Goal: Task Accomplishment & Management: Manage account settings

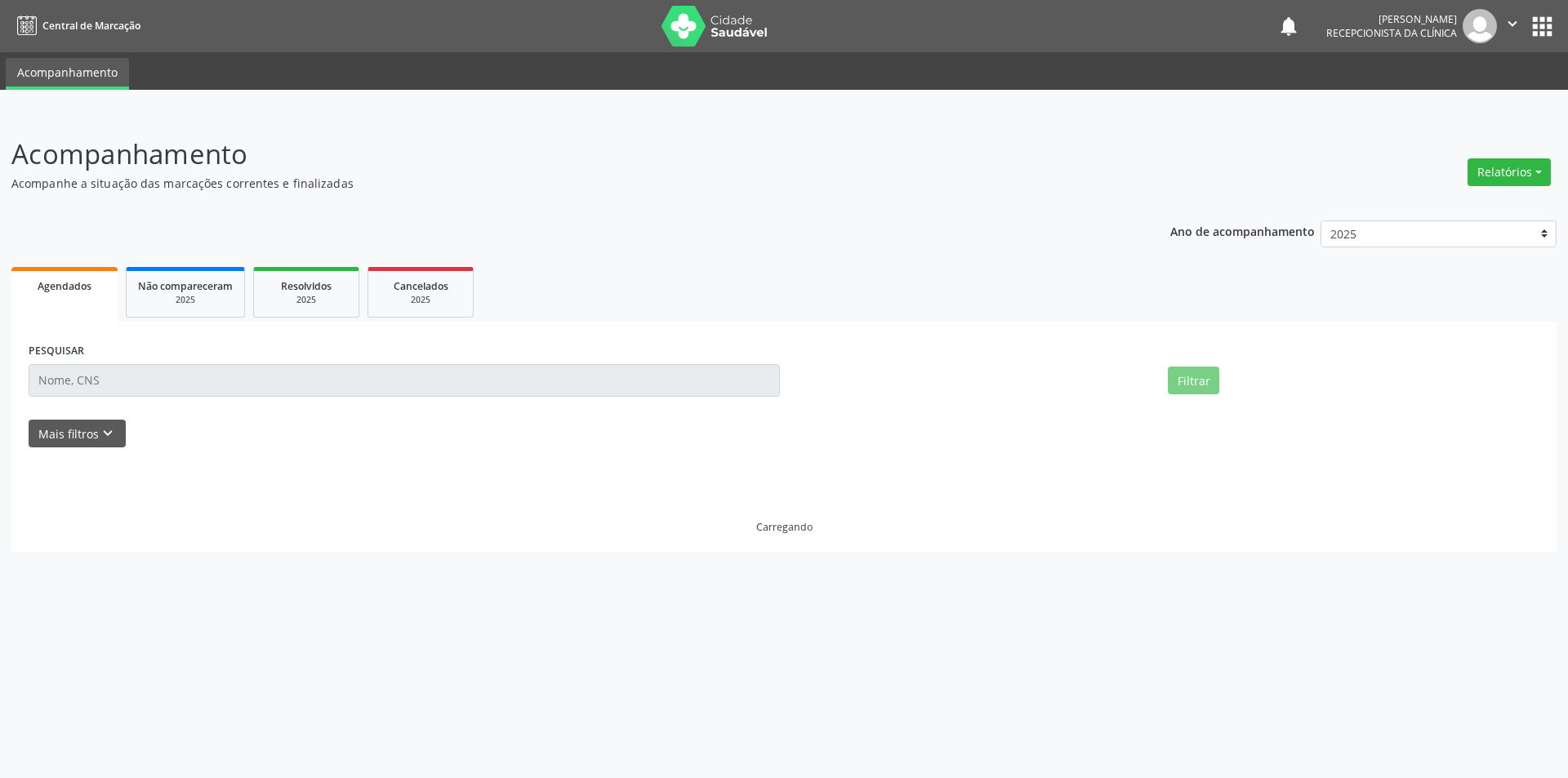
select select "7"
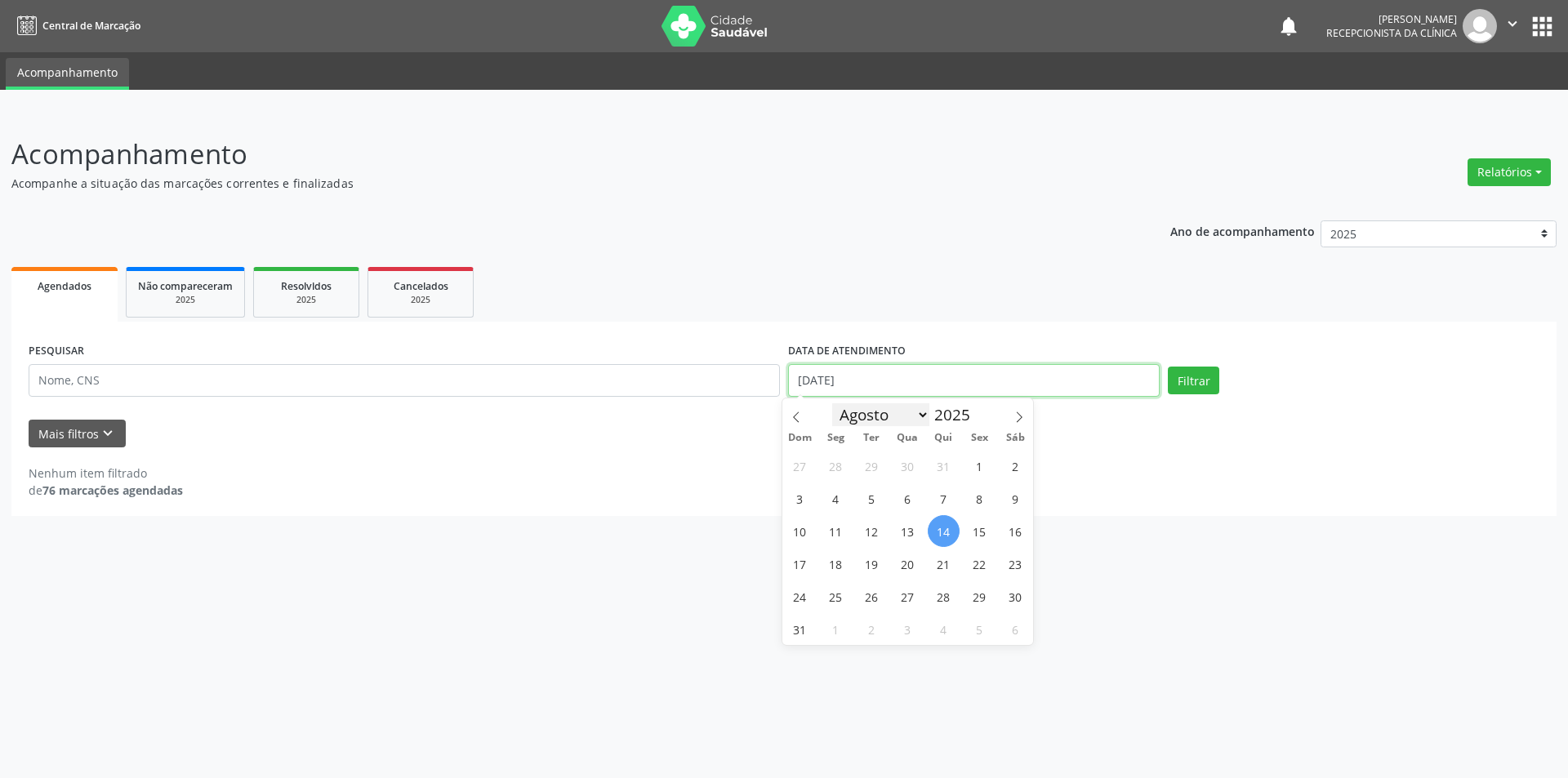
click at [898, 388] on input "[DATE]" at bounding box center [974, 381] width 371 height 33
click at [977, 473] on span "1" at bounding box center [979, 466] width 32 height 32
type input "[DATE]"
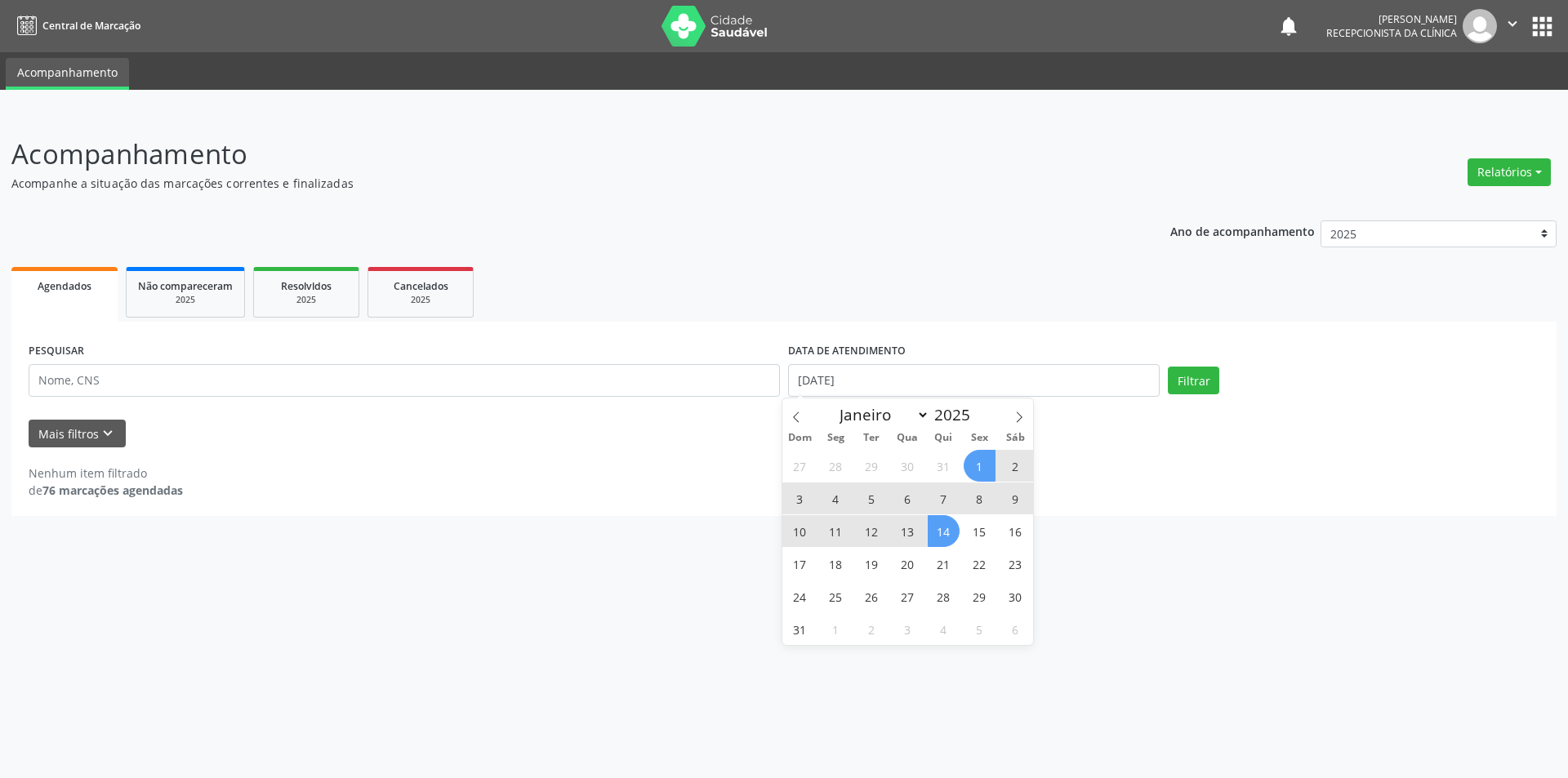
click at [941, 531] on span "14" at bounding box center [943, 531] width 32 height 32
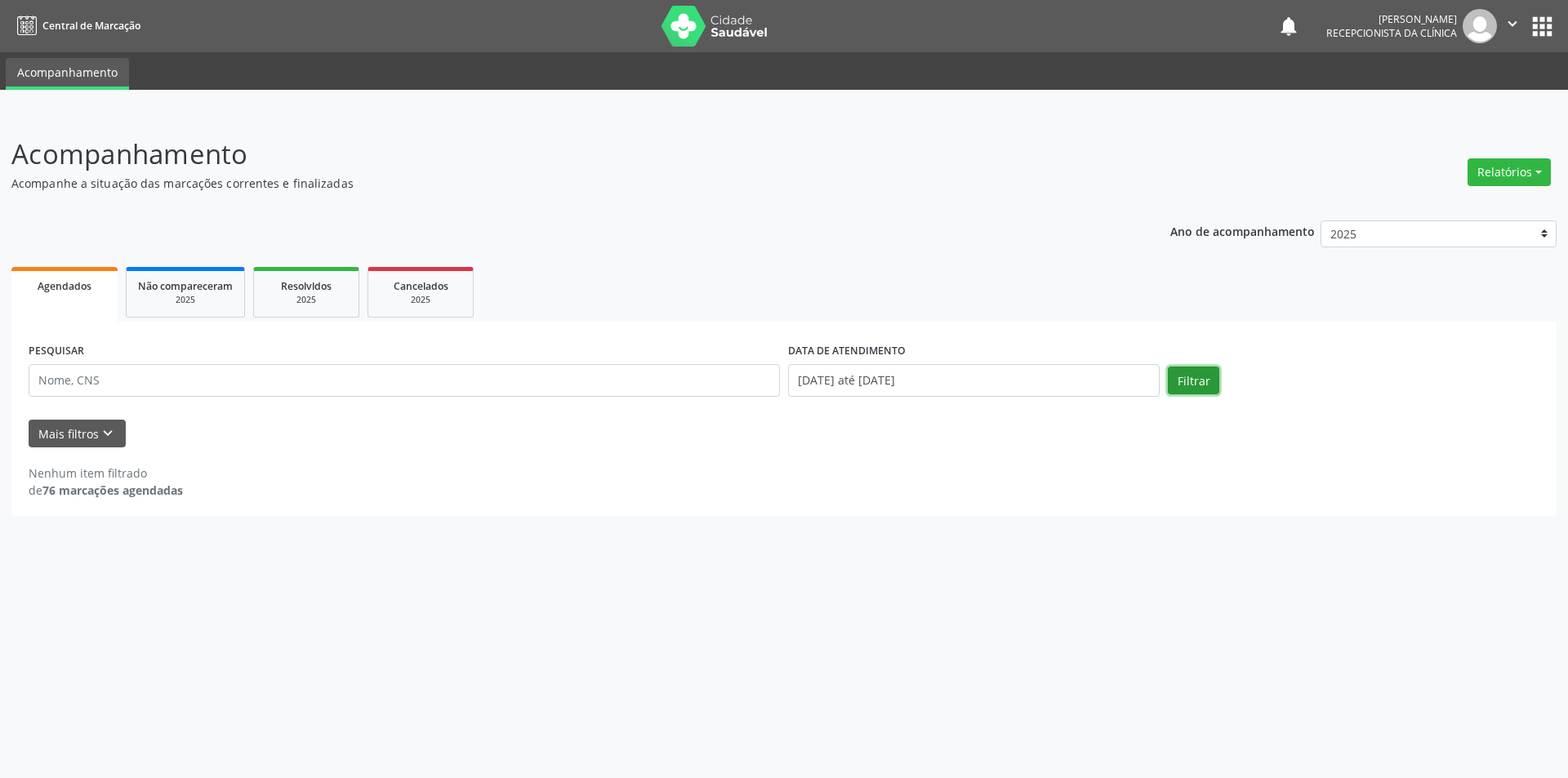
click at [1200, 384] on button "Filtrar" at bounding box center [1193, 380] width 51 height 27
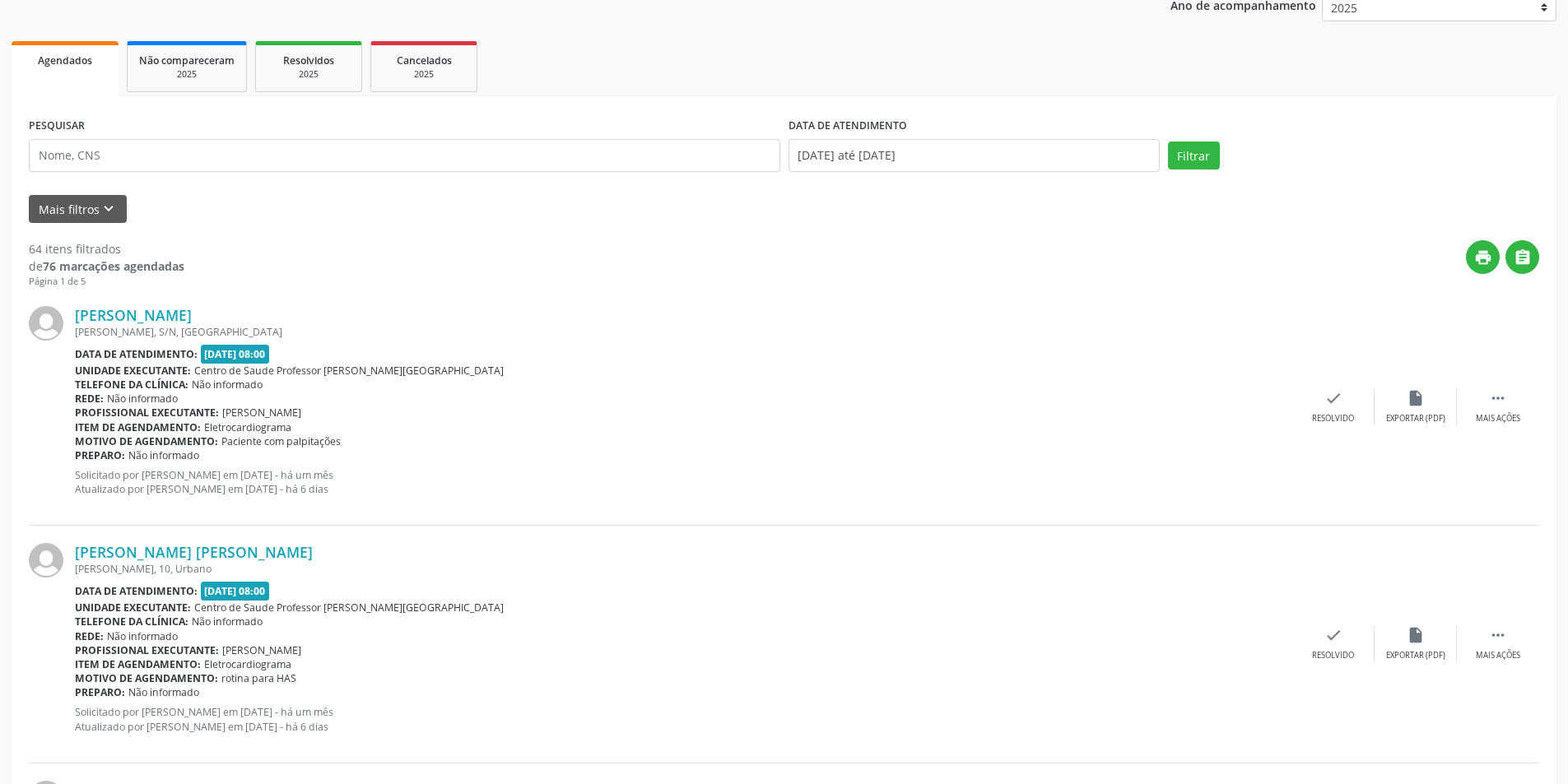
scroll to position [239, 0]
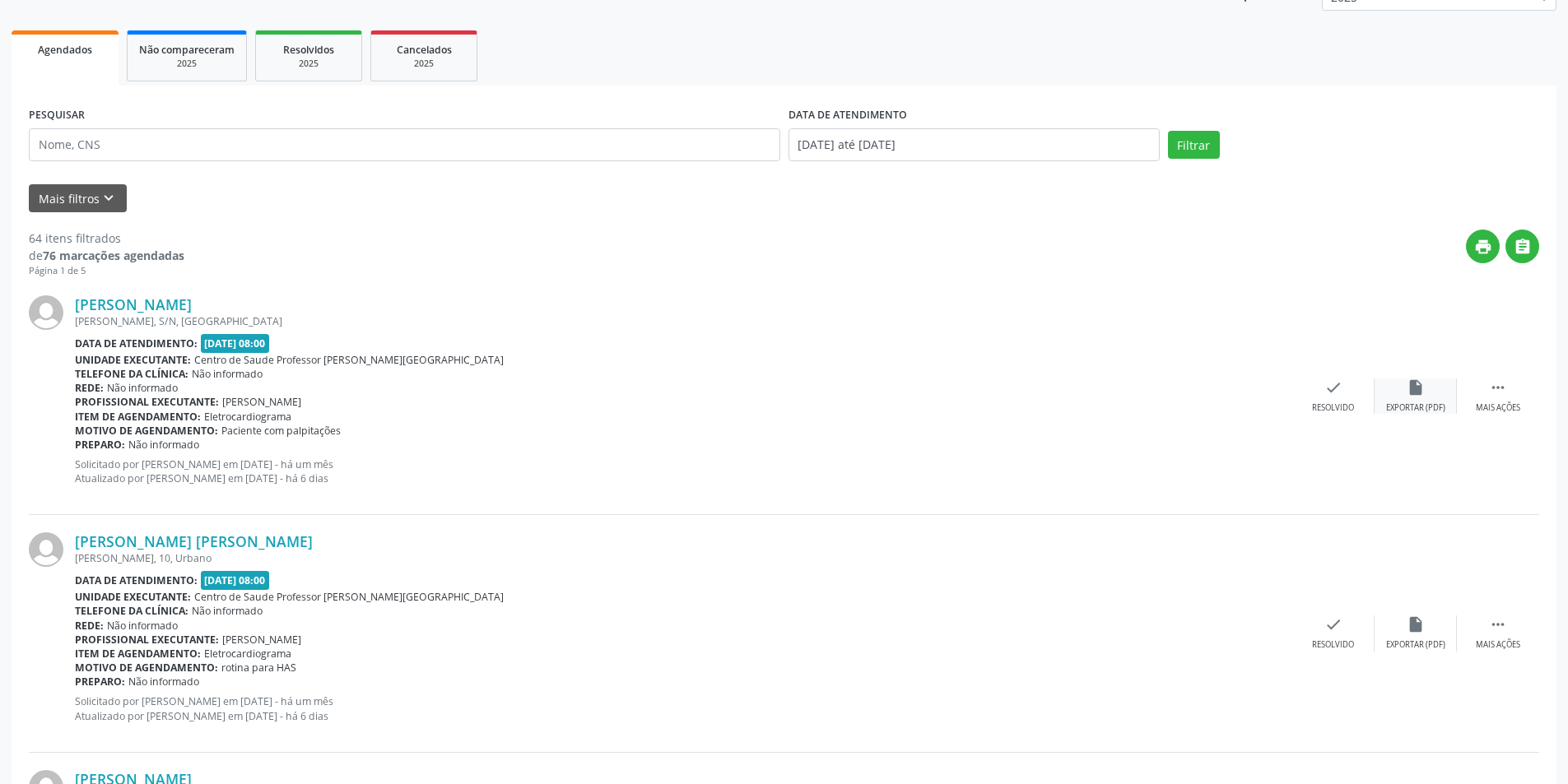
click at [1414, 398] on div "insert_drive_file Exportar (PDF)" at bounding box center [1415, 396] width 82 height 35
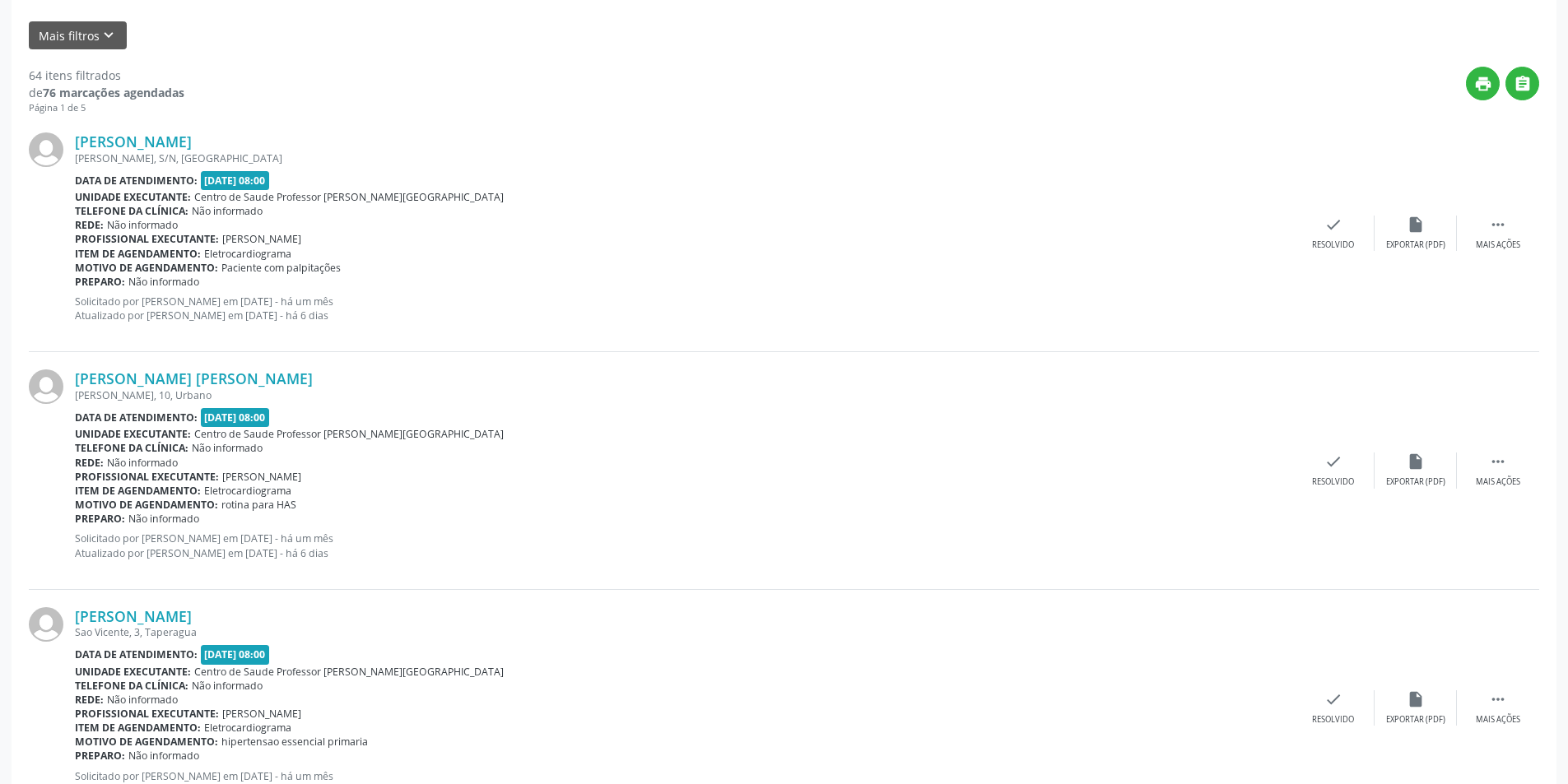
scroll to position [403, 0]
click at [1413, 465] on icon "insert_drive_file" at bounding box center [1415, 460] width 18 height 18
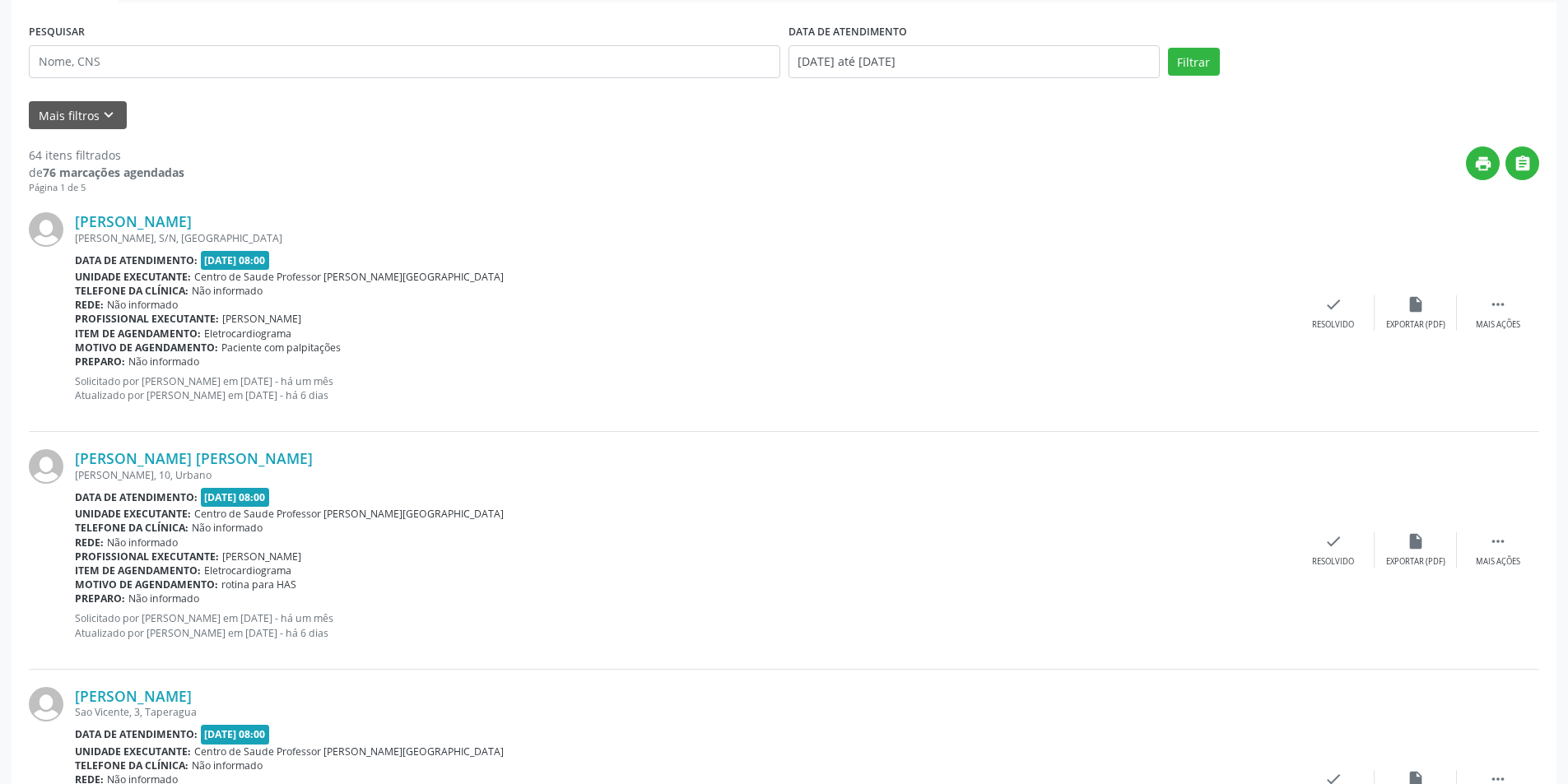
scroll to position [321, 0]
click at [1333, 303] on icon "check" at bounding box center [1333, 305] width 18 height 18
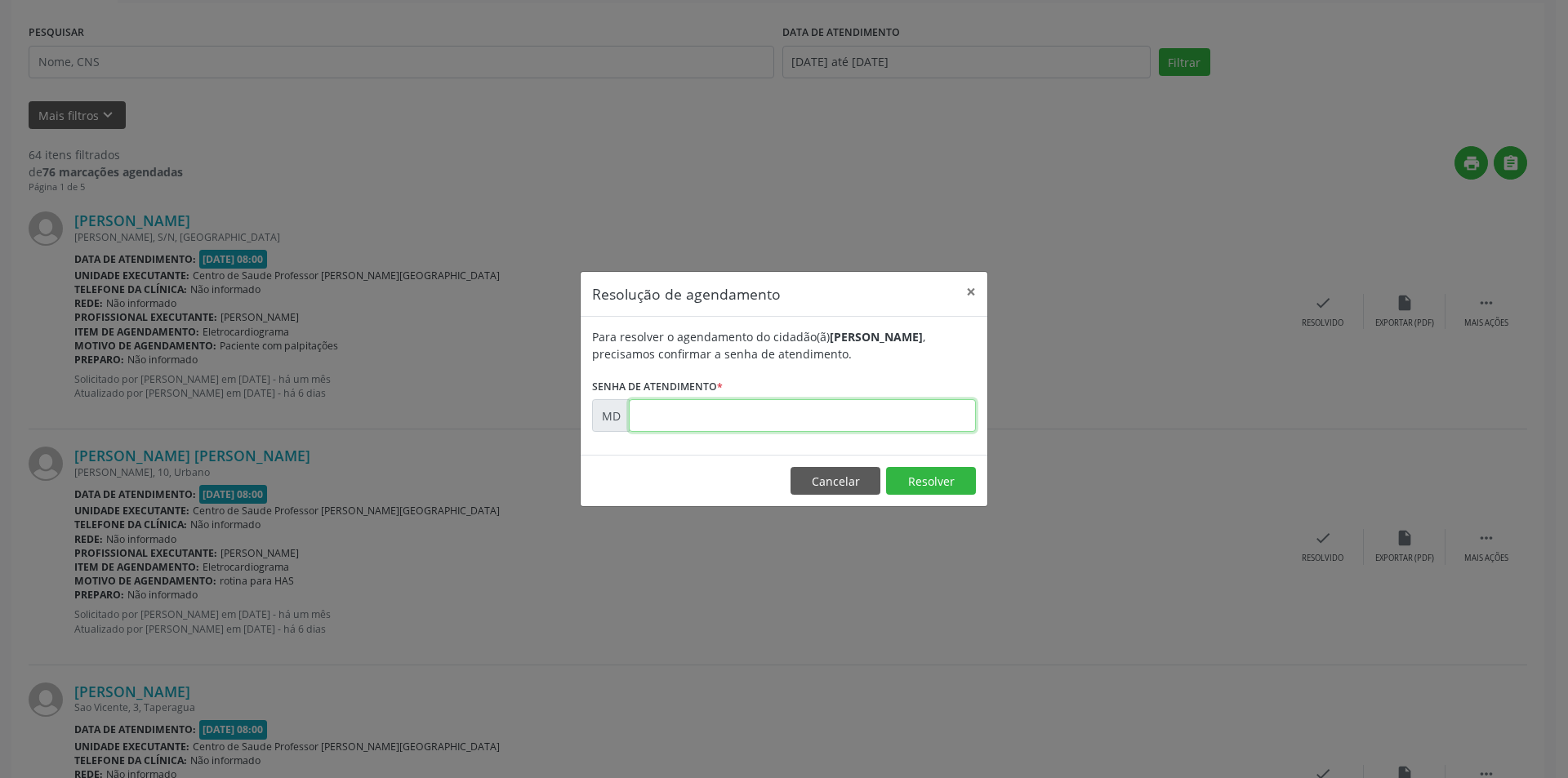
paste input "00000031"
type input "00000031"
click at [969, 296] on button "×" at bounding box center [971, 292] width 33 height 40
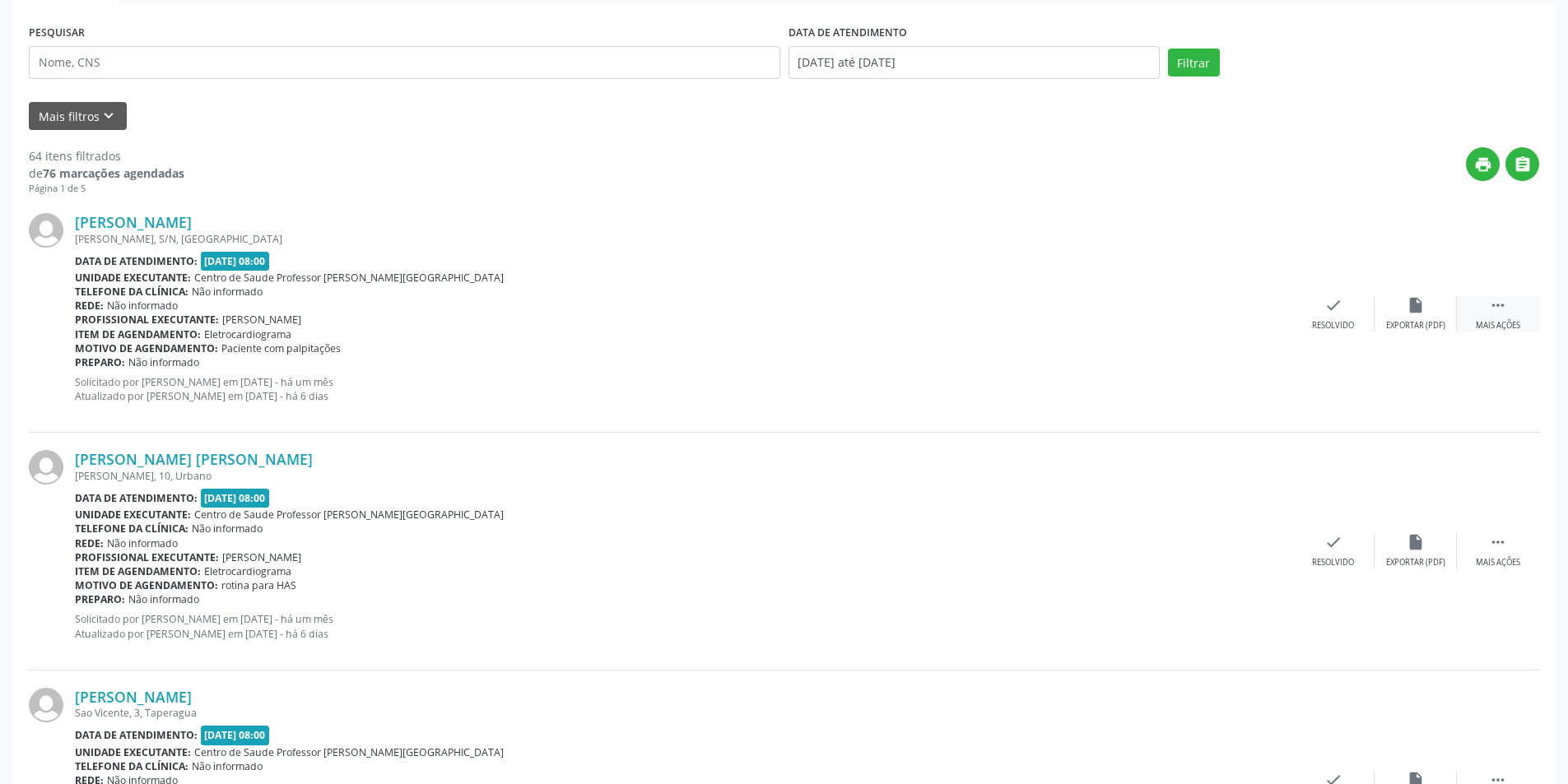
click at [1500, 306] on icon "" at bounding box center [1497, 305] width 18 height 18
click at [1400, 314] on div "alarm_off Não compareceu" at bounding box center [1415, 314] width 82 height 35
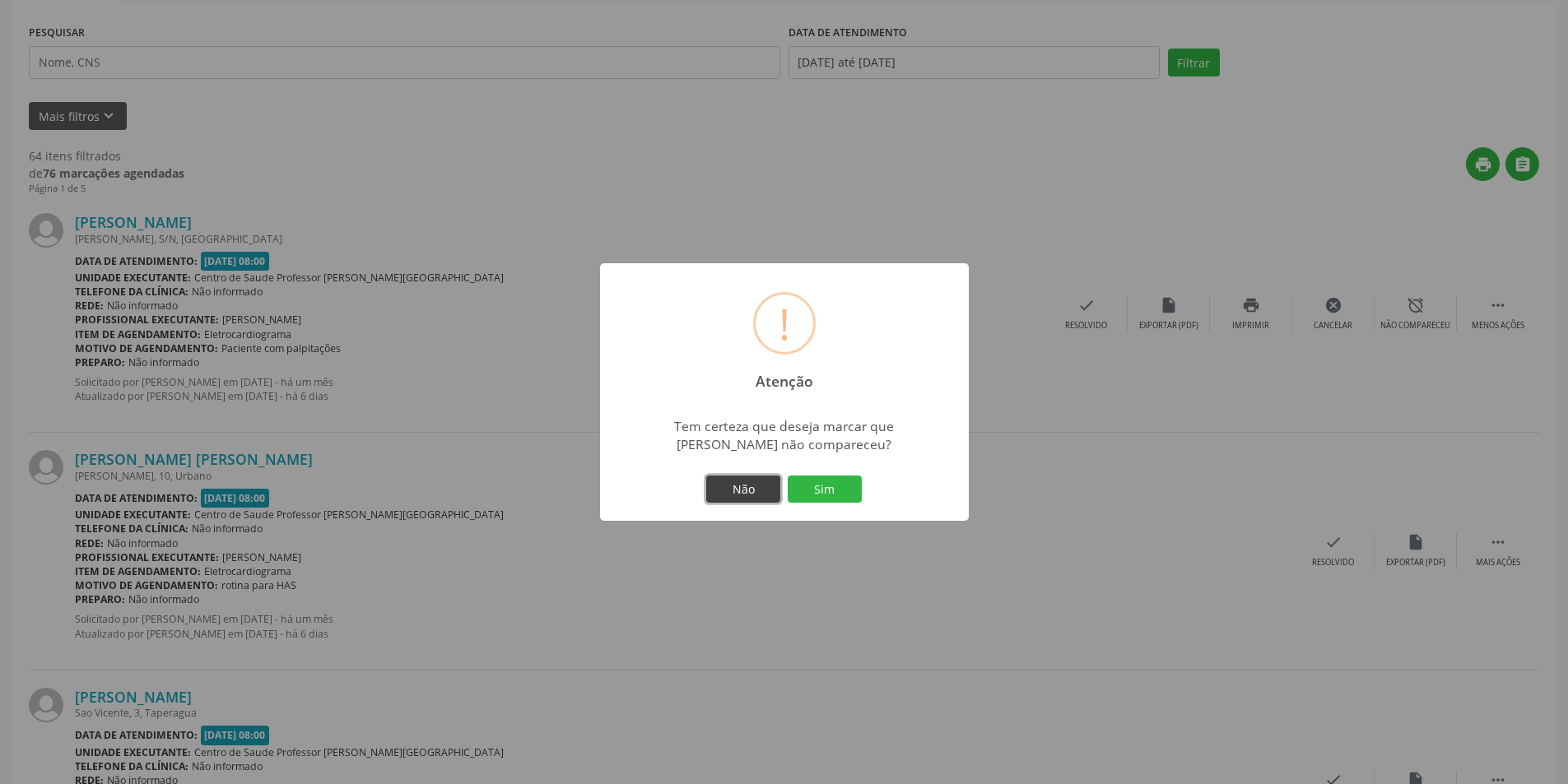
click at [766, 485] on button "Não" at bounding box center [743, 489] width 74 height 28
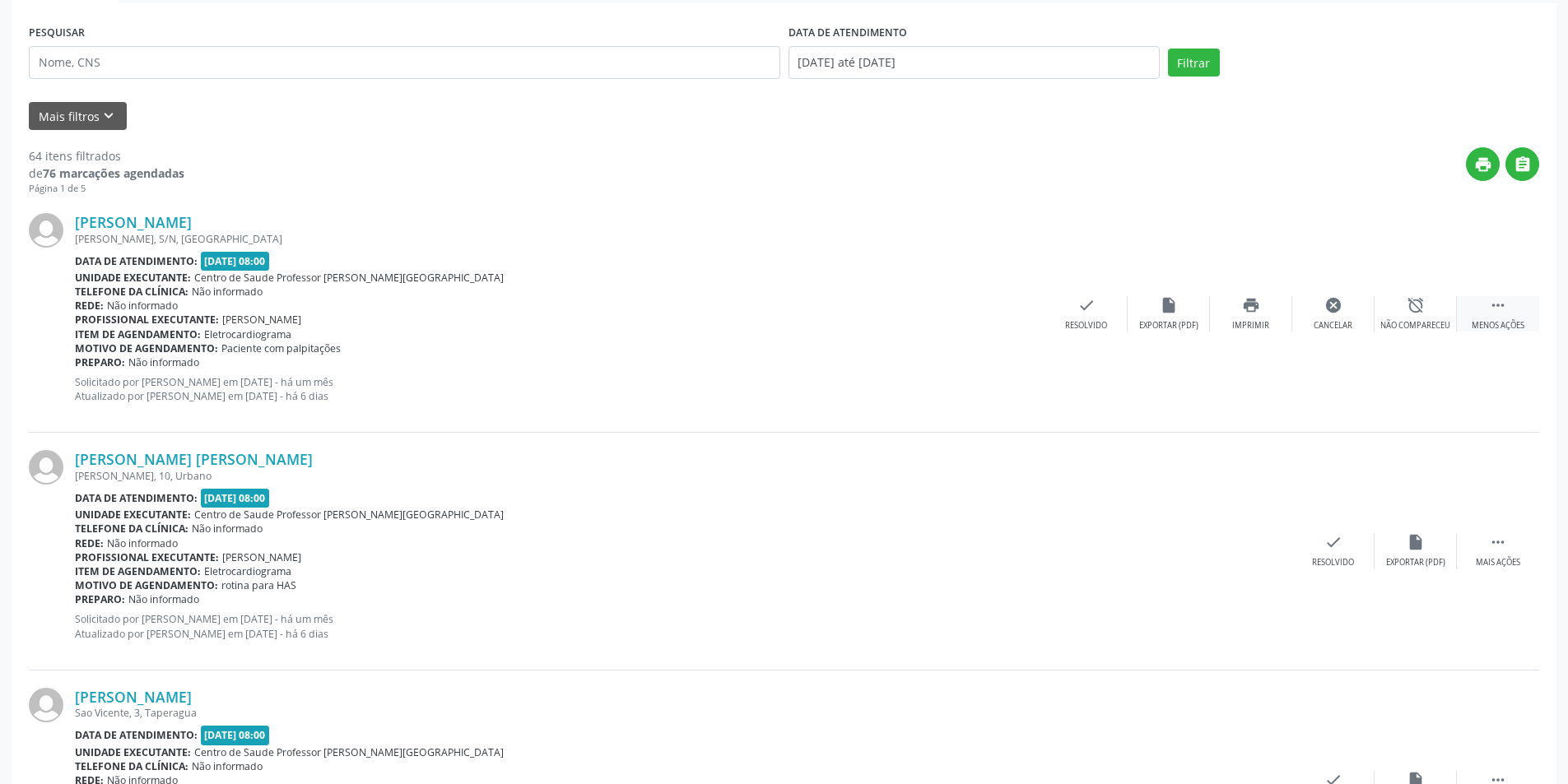
click at [1499, 319] on div " Menos ações" at bounding box center [1497, 314] width 82 height 35
click at [1495, 313] on icon "" at bounding box center [1497, 305] width 18 height 18
click at [1396, 325] on div "Não compareceu" at bounding box center [1414, 325] width 70 height 11
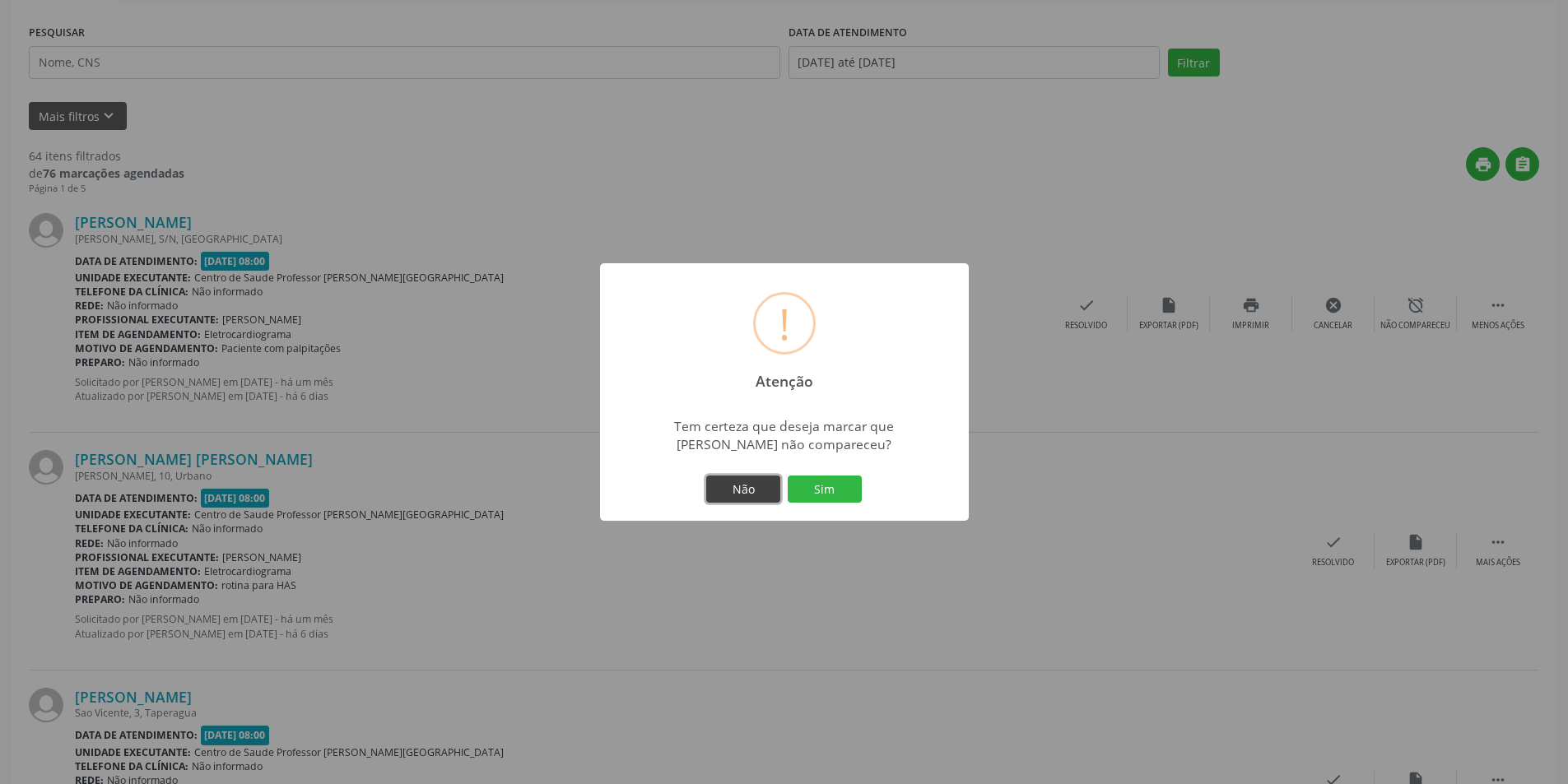
click at [731, 484] on button "Não" at bounding box center [743, 489] width 74 height 28
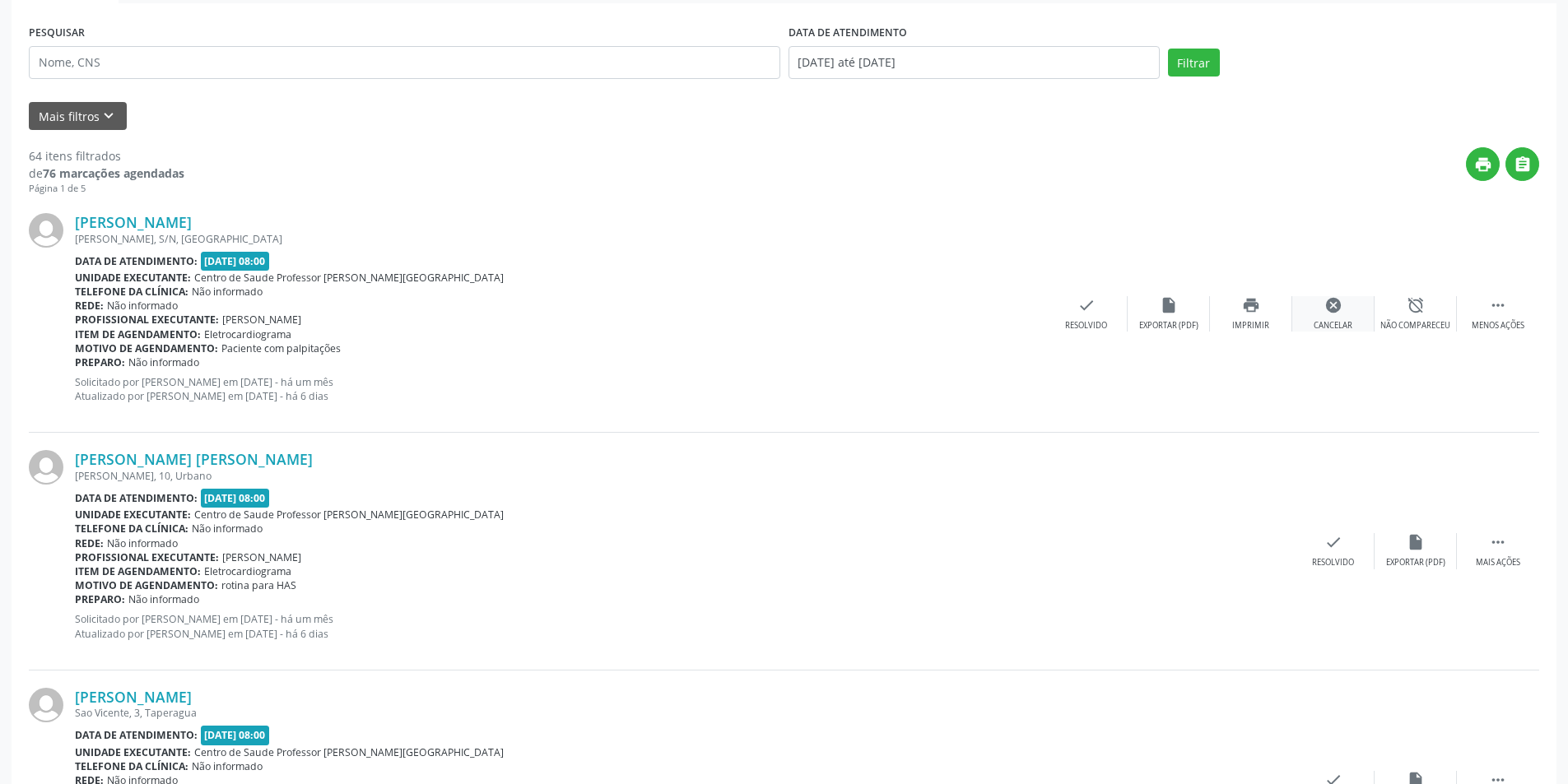
click at [1323, 321] on div "Cancelar" at bounding box center [1332, 325] width 39 height 11
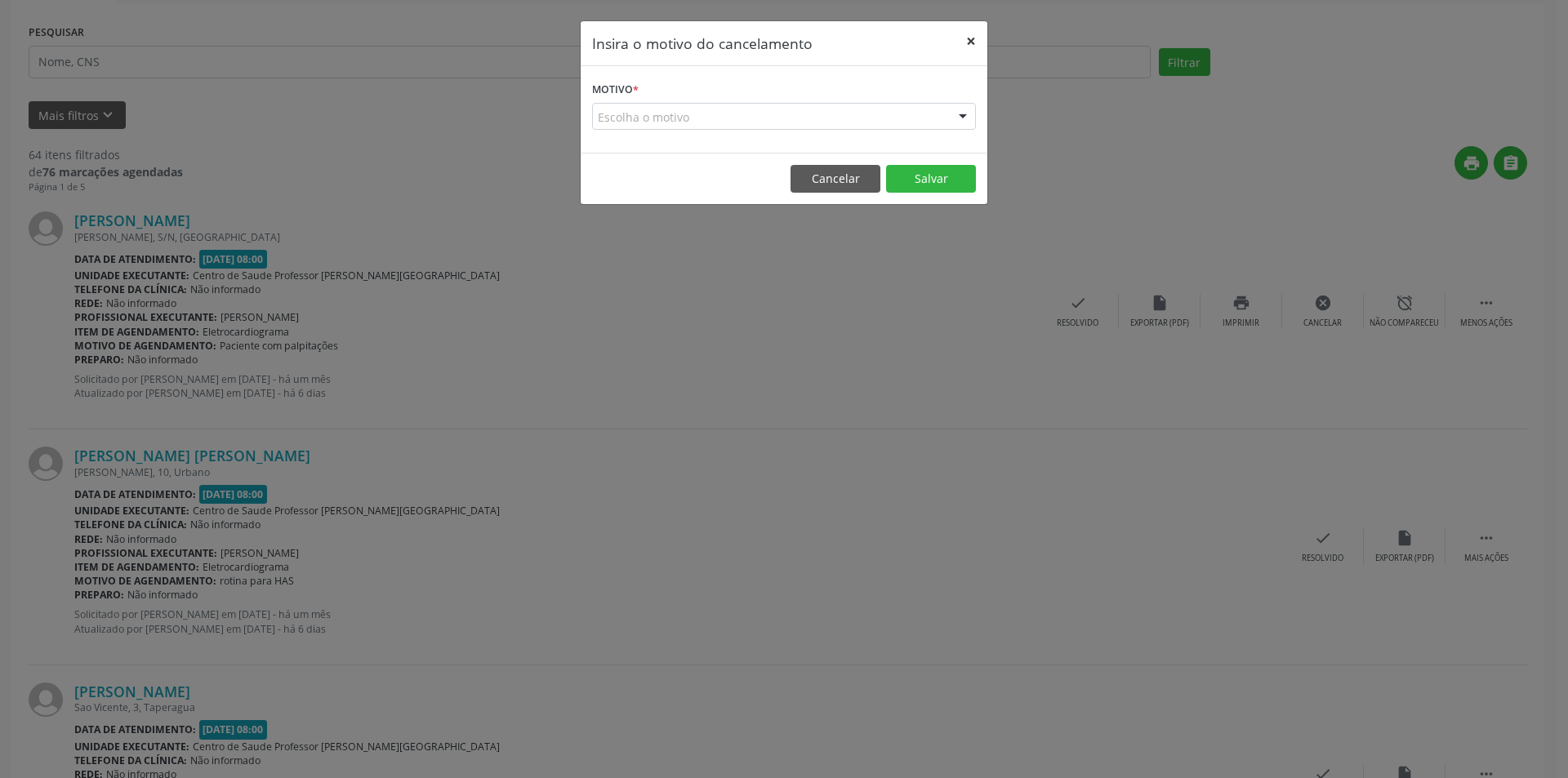
click at [972, 43] on button "×" at bounding box center [971, 41] width 33 height 40
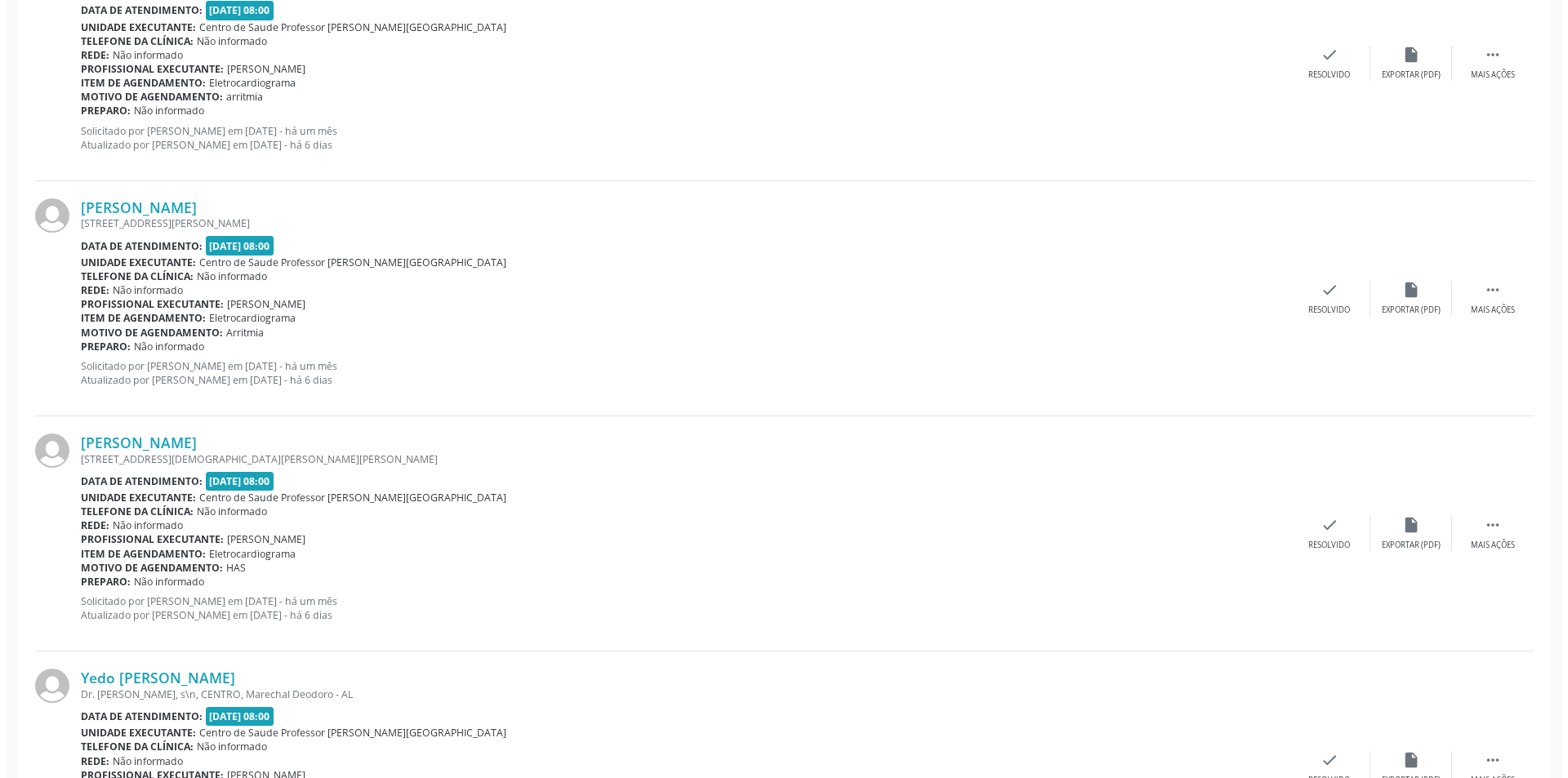
scroll to position [2041, 0]
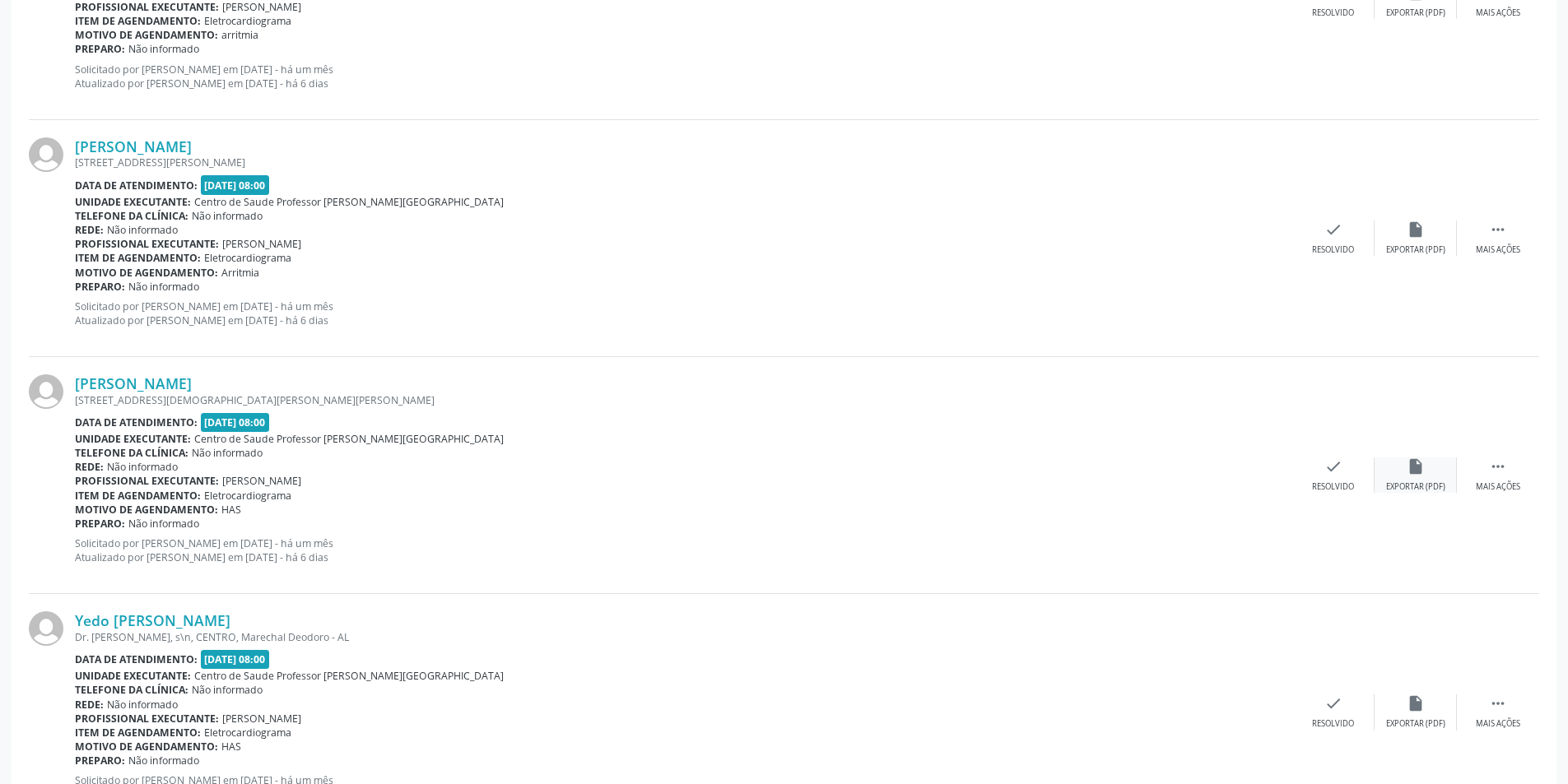
click at [1413, 475] on icon "insert_drive_file" at bounding box center [1415, 466] width 18 height 18
click at [1333, 487] on div "Resolvido" at bounding box center [1332, 487] width 42 height 11
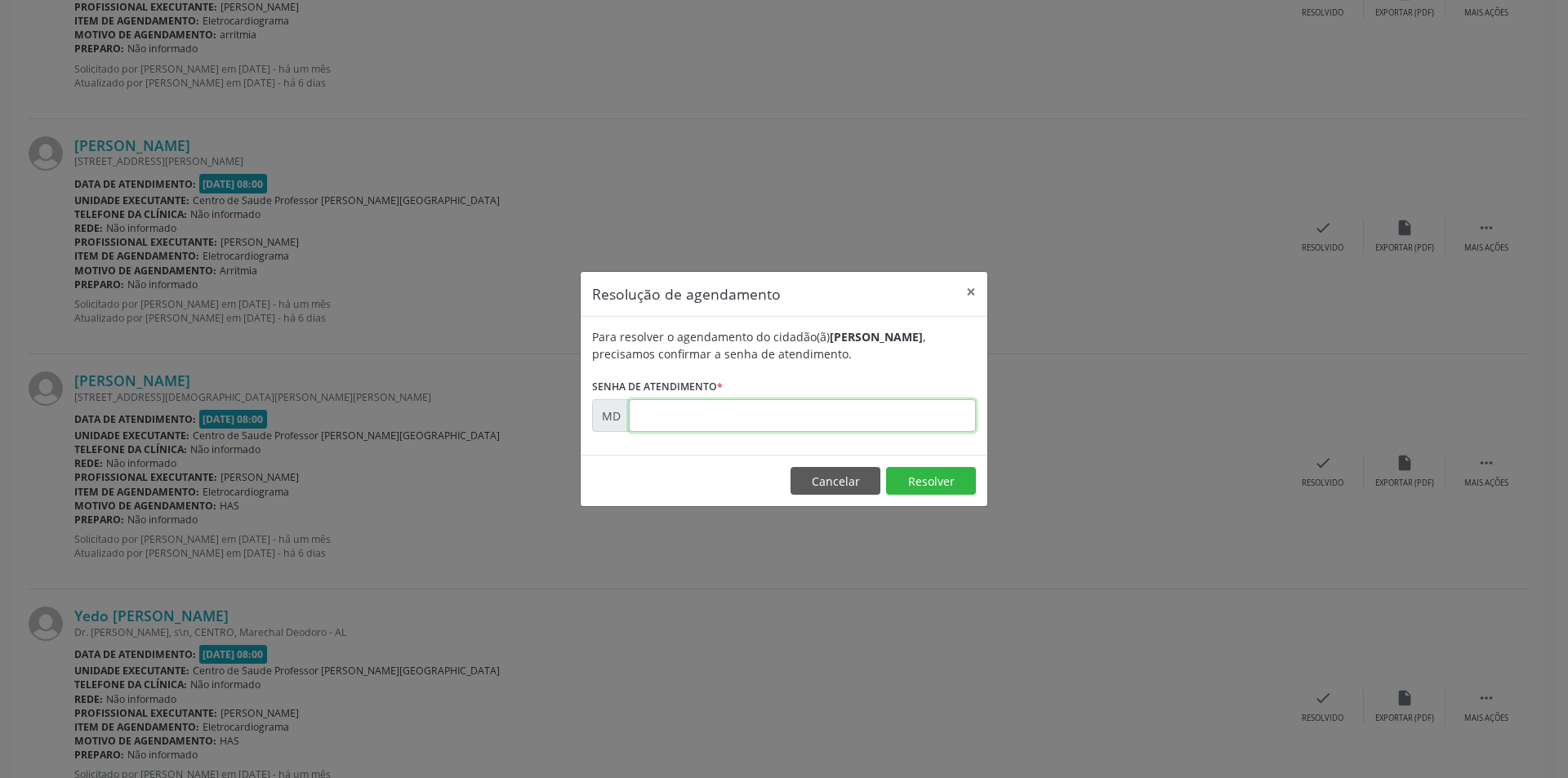
paste input "00000149"
type input "00000149"
click at [907, 474] on button "Resolver" at bounding box center [931, 481] width 90 height 27
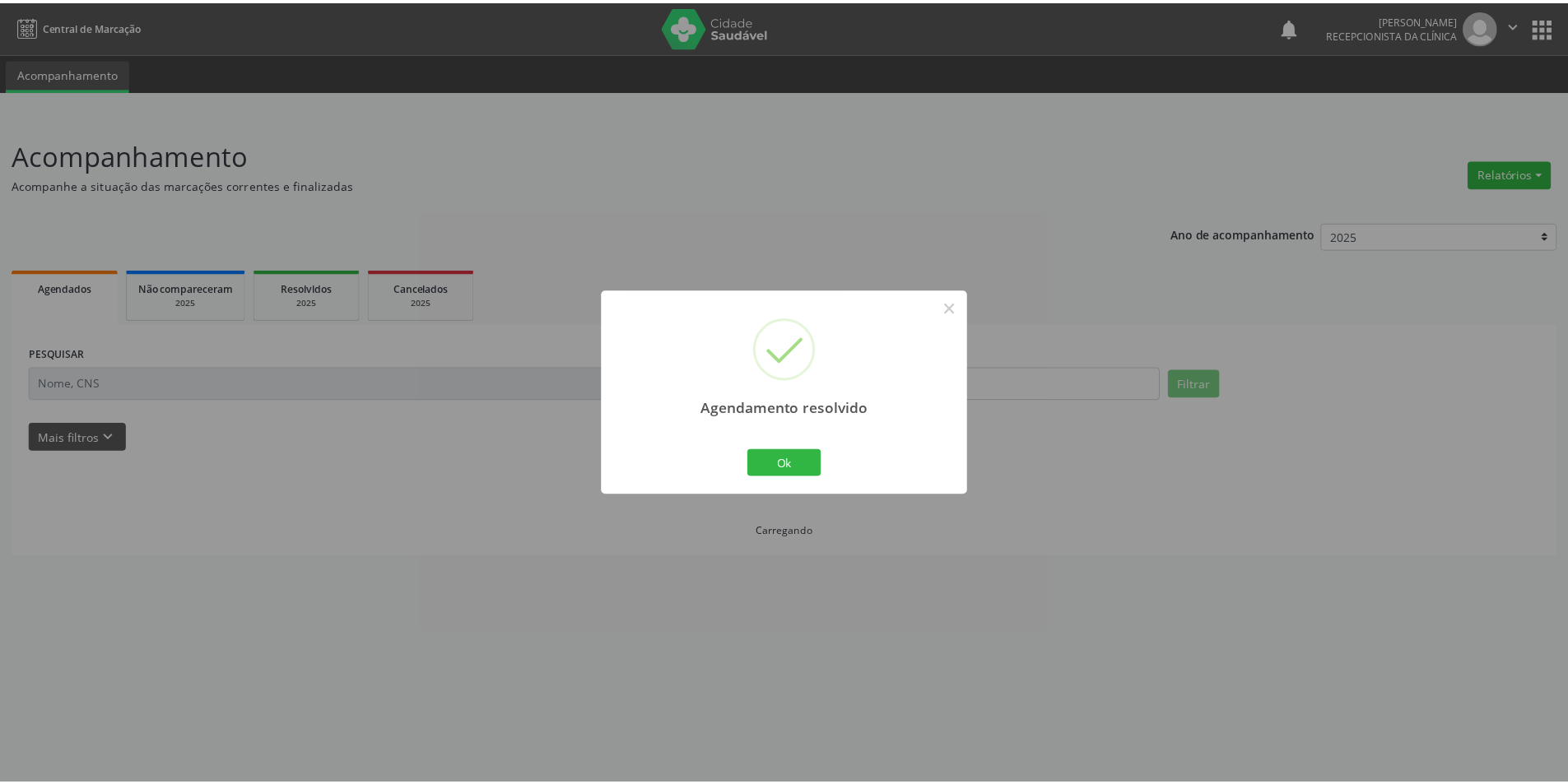
scroll to position [0, 0]
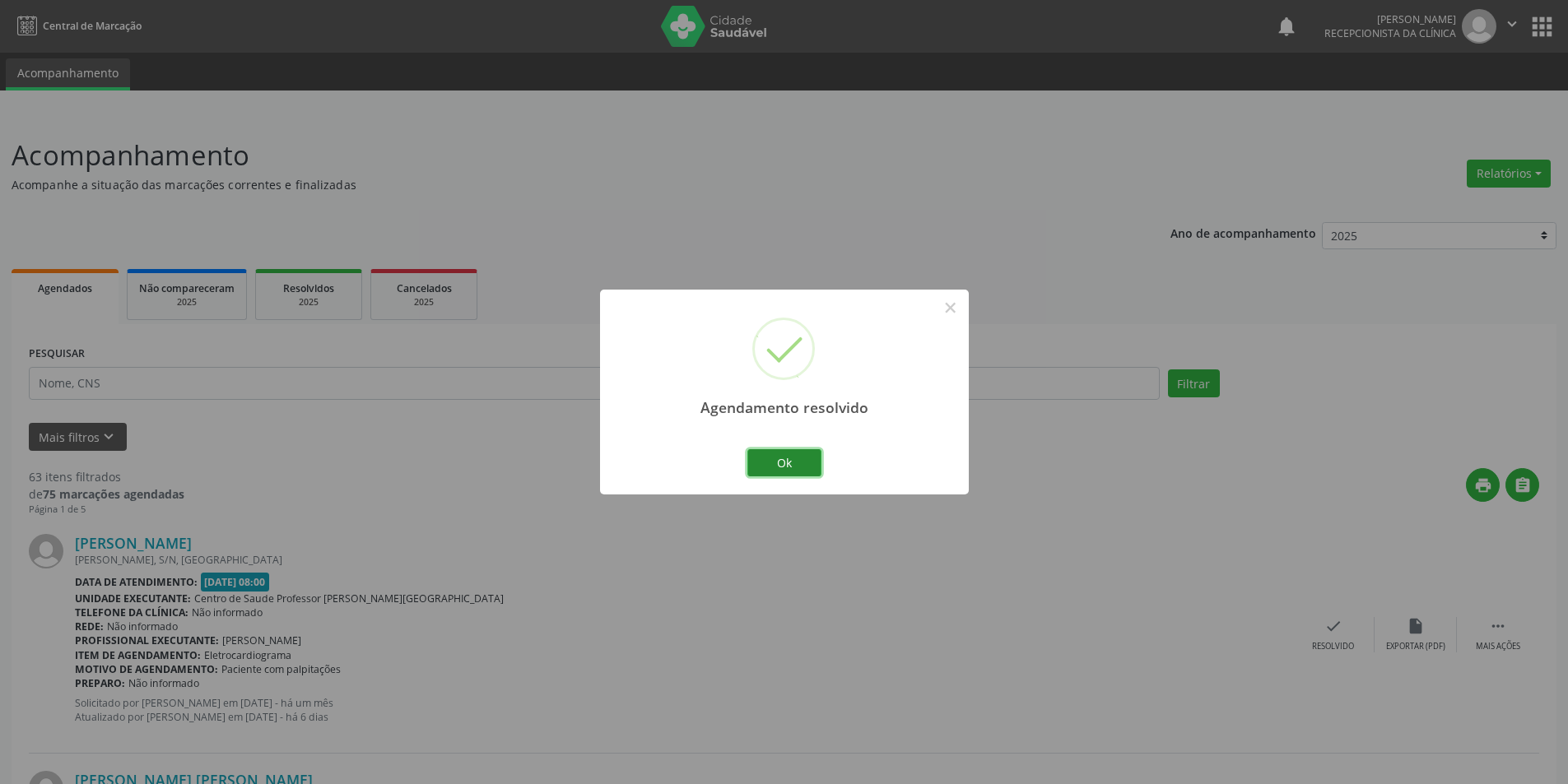
click at [793, 468] on button "Ok" at bounding box center [784, 463] width 74 height 28
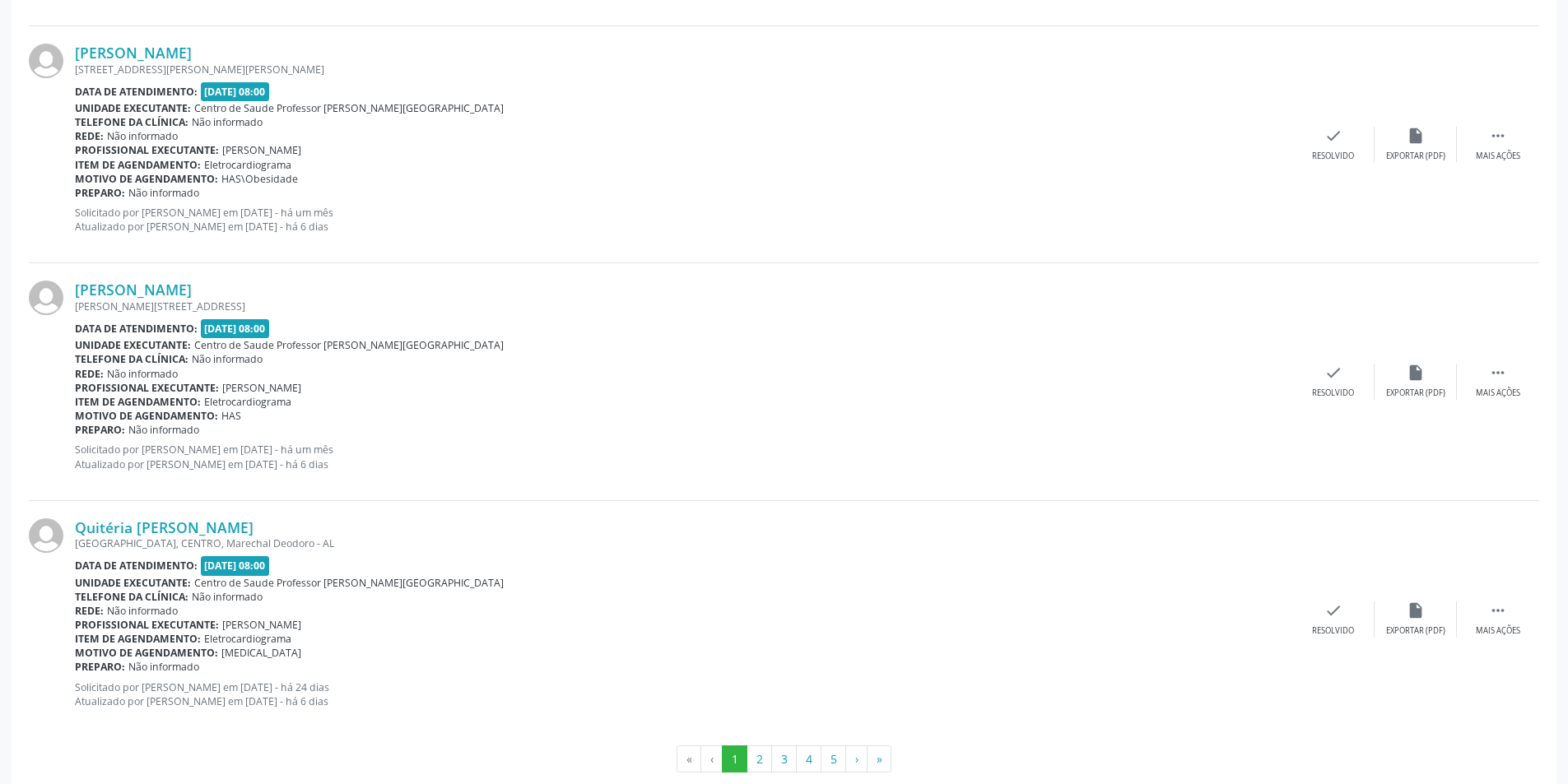
scroll to position [3366, 0]
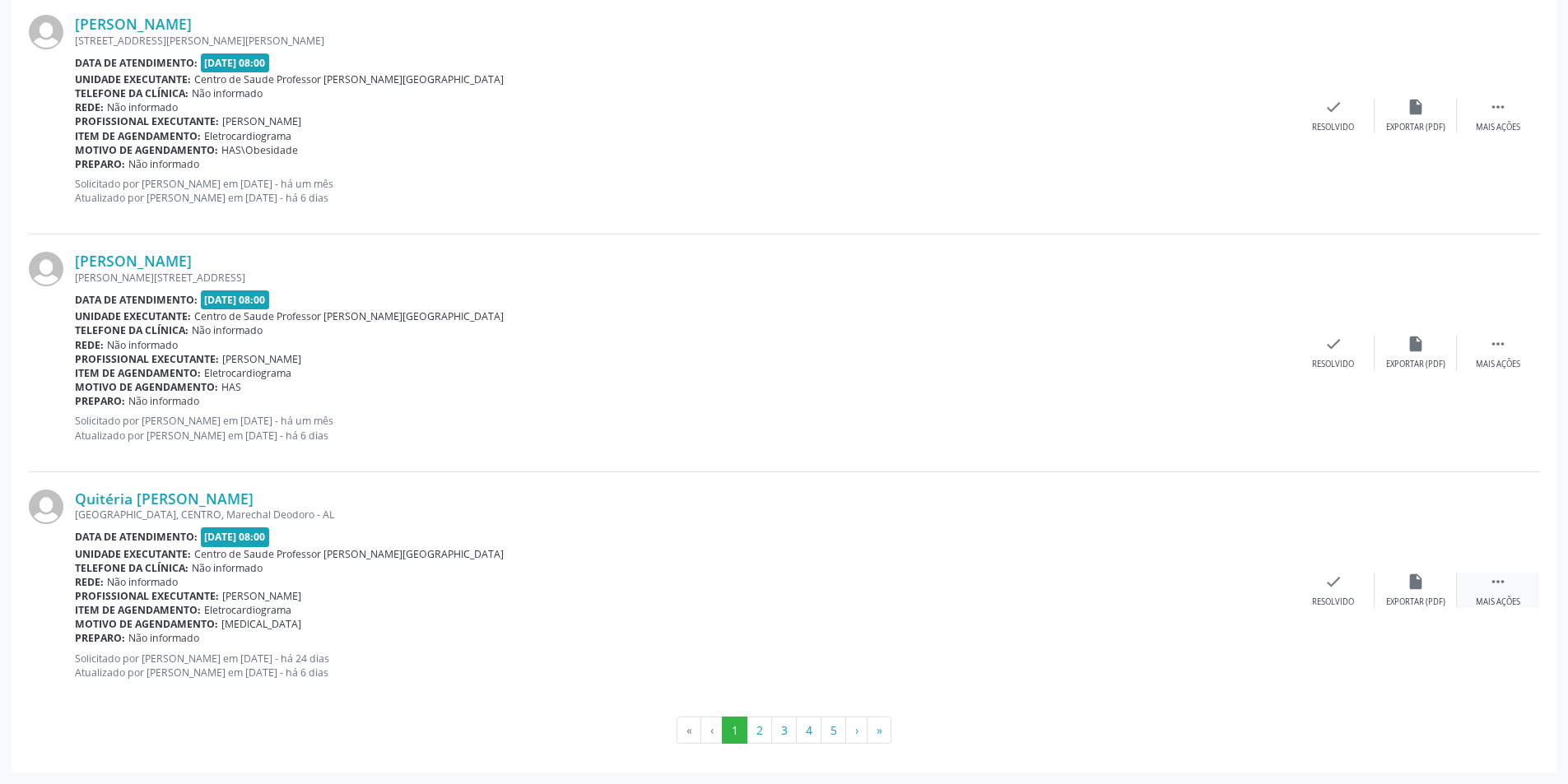
click at [1500, 590] on icon "" at bounding box center [1497, 582] width 18 height 18
click at [1428, 592] on div "alarm_off Não compareceu" at bounding box center [1415, 590] width 82 height 35
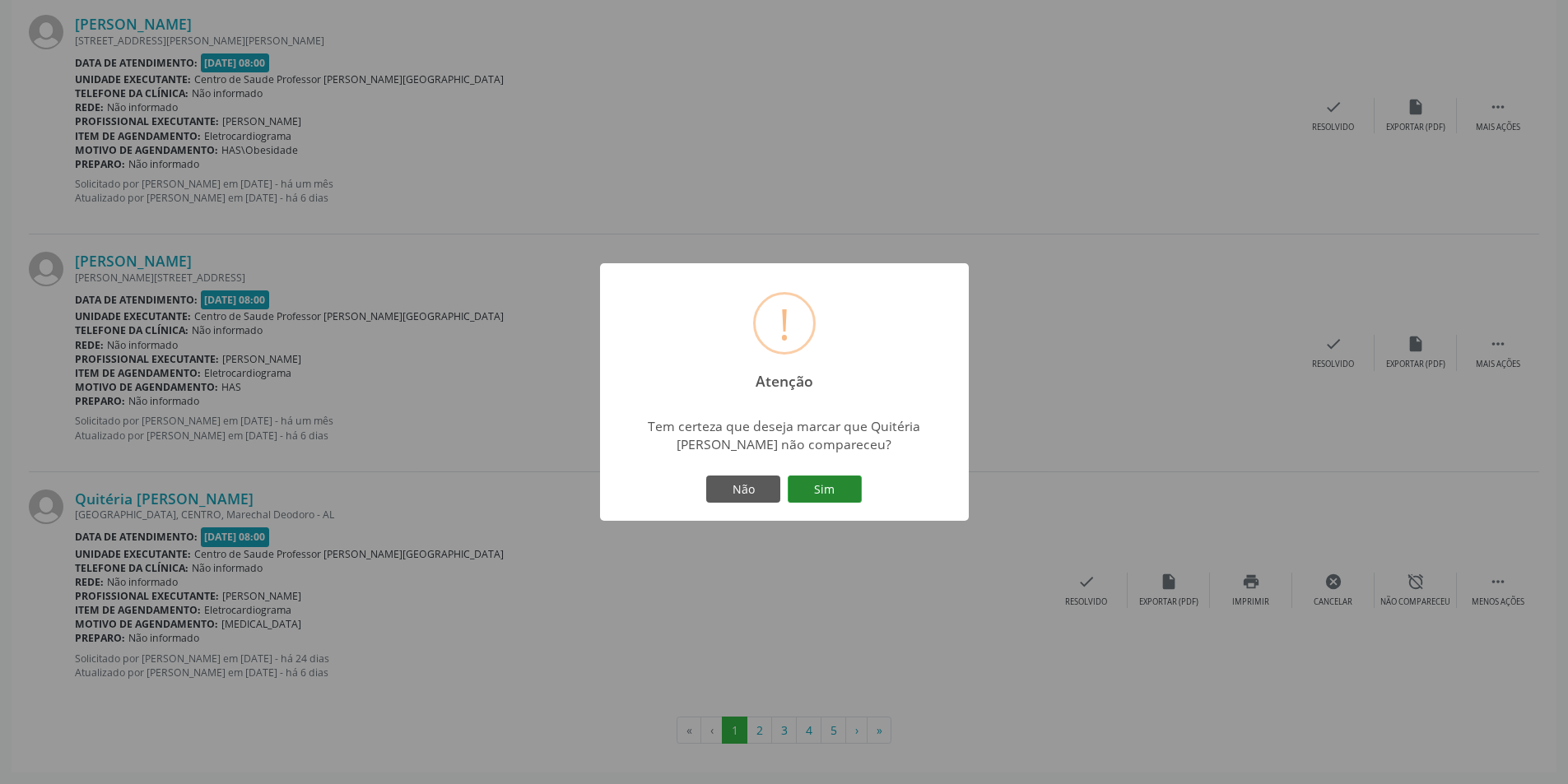
click at [825, 485] on button "Sim" at bounding box center [825, 489] width 74 height 28
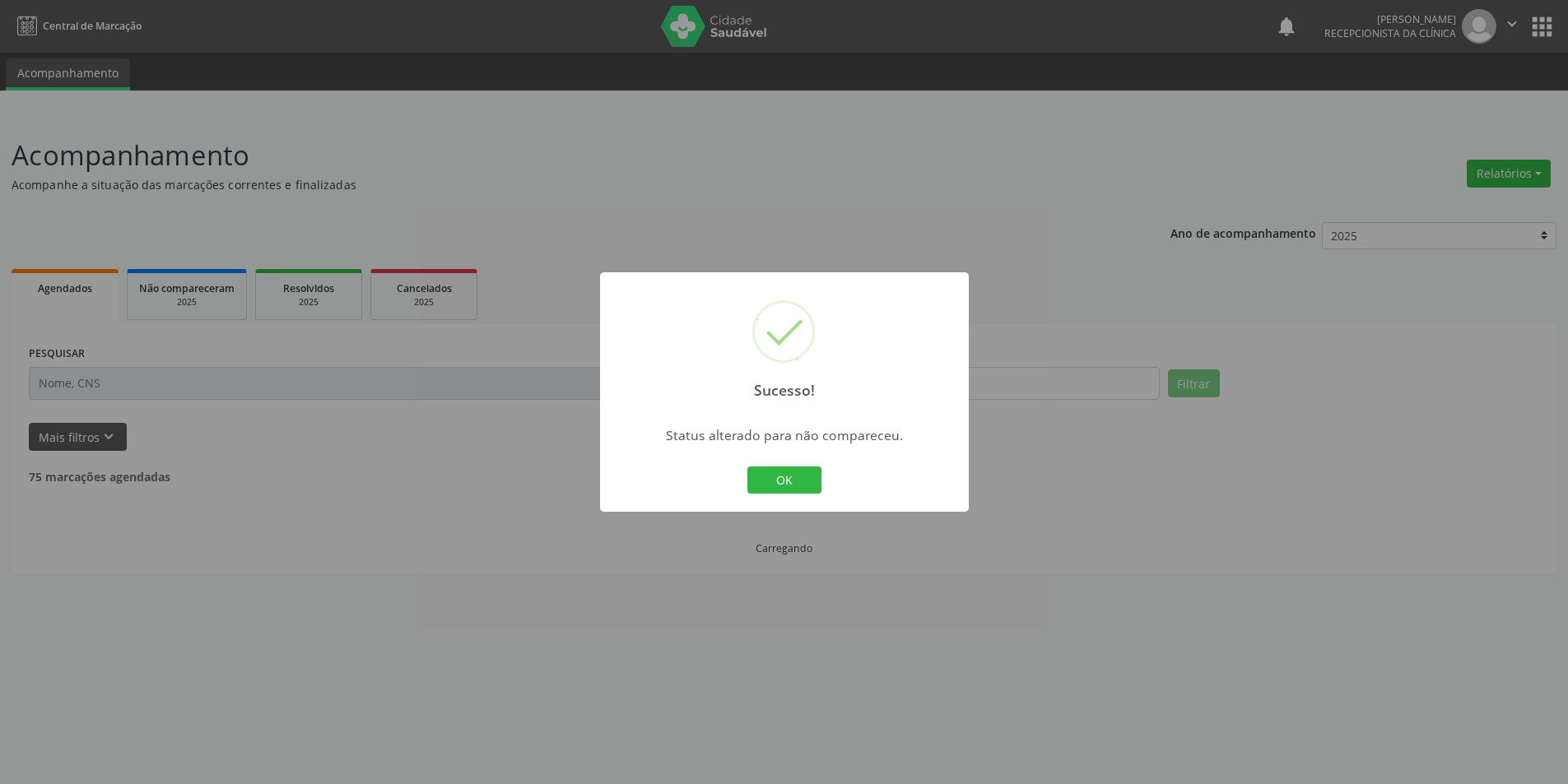
scroll to position [0, 0]
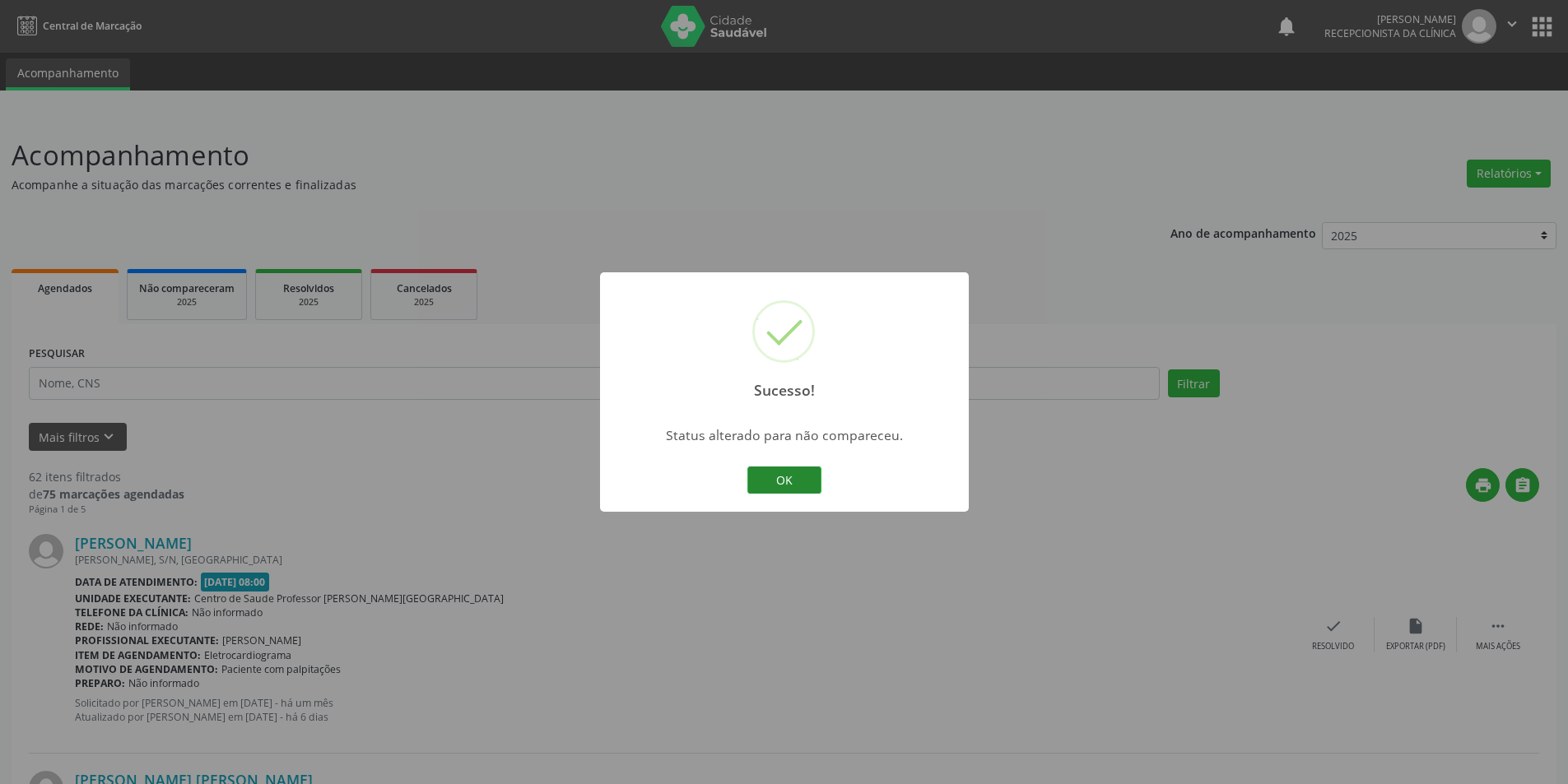
click at [798, 480] on button "OK" at bounding box center [784, 481] width 74 height 28
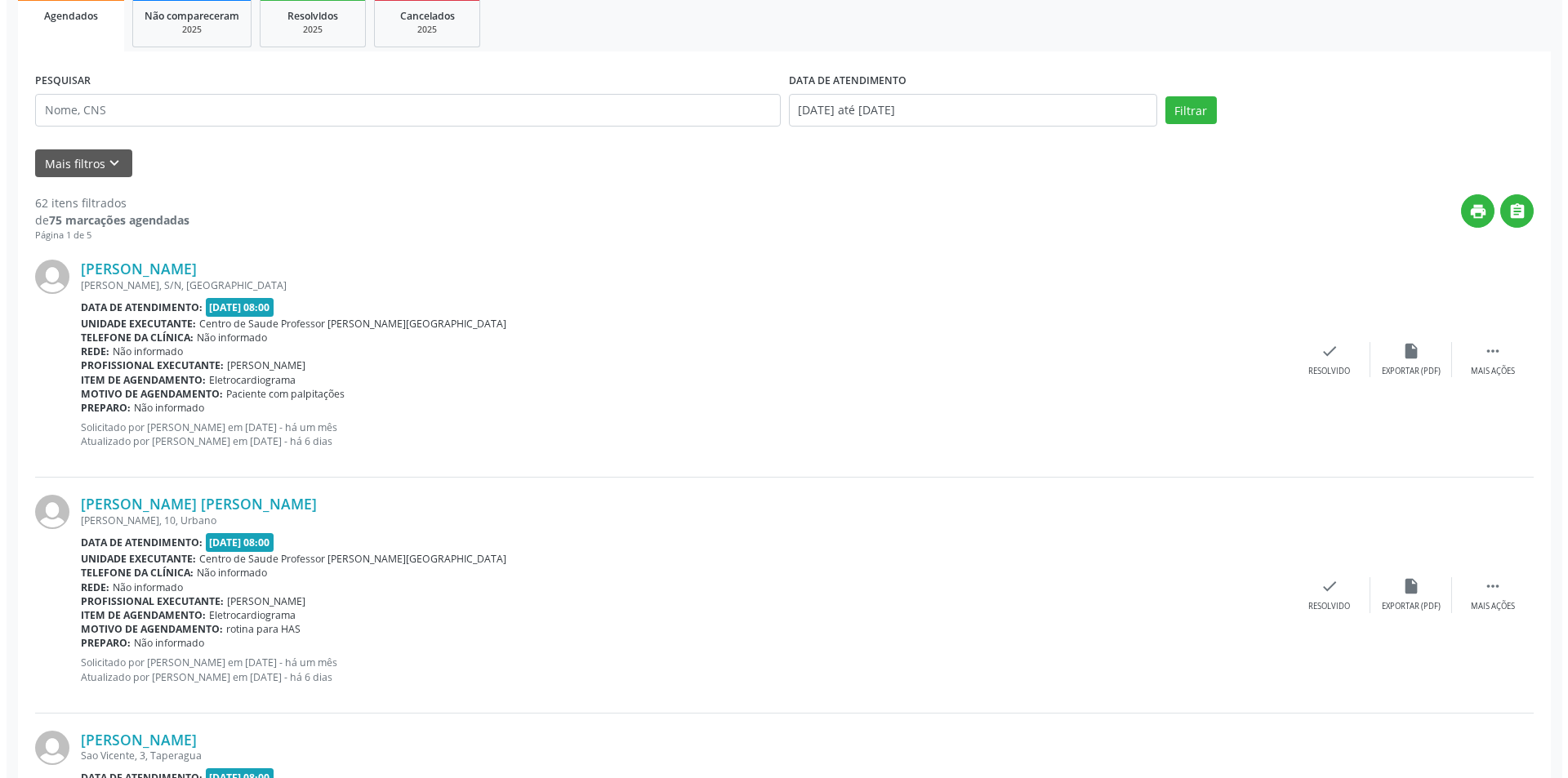
scroll to position [327, 0]
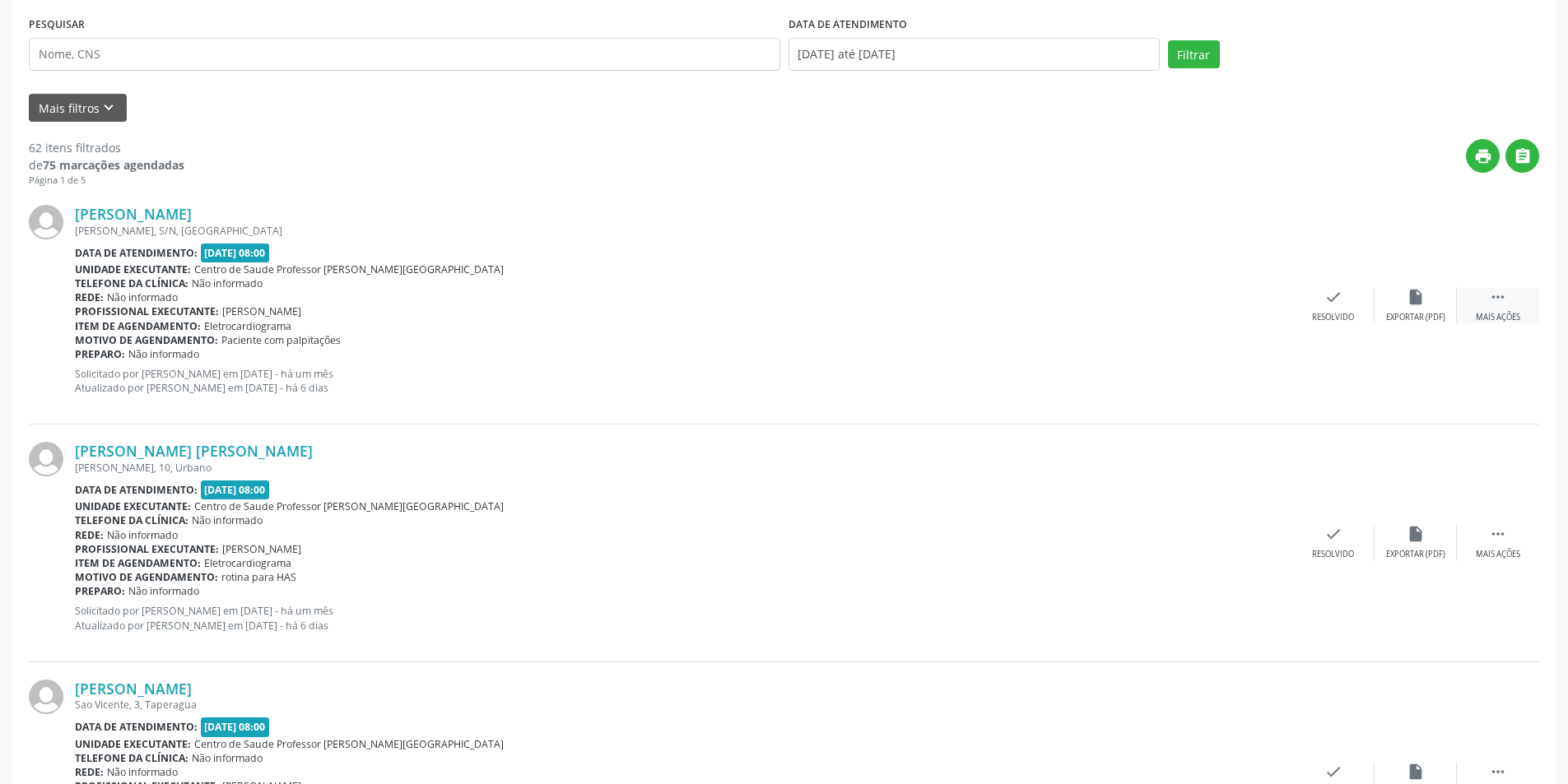
click at [1500, 309] on div " Mais ações" at bounding box center [1497, 305] width 82 height 35
click at [1336, 317] on div "Cancelar" at bounding box center [1332, 317] width 39 height 11
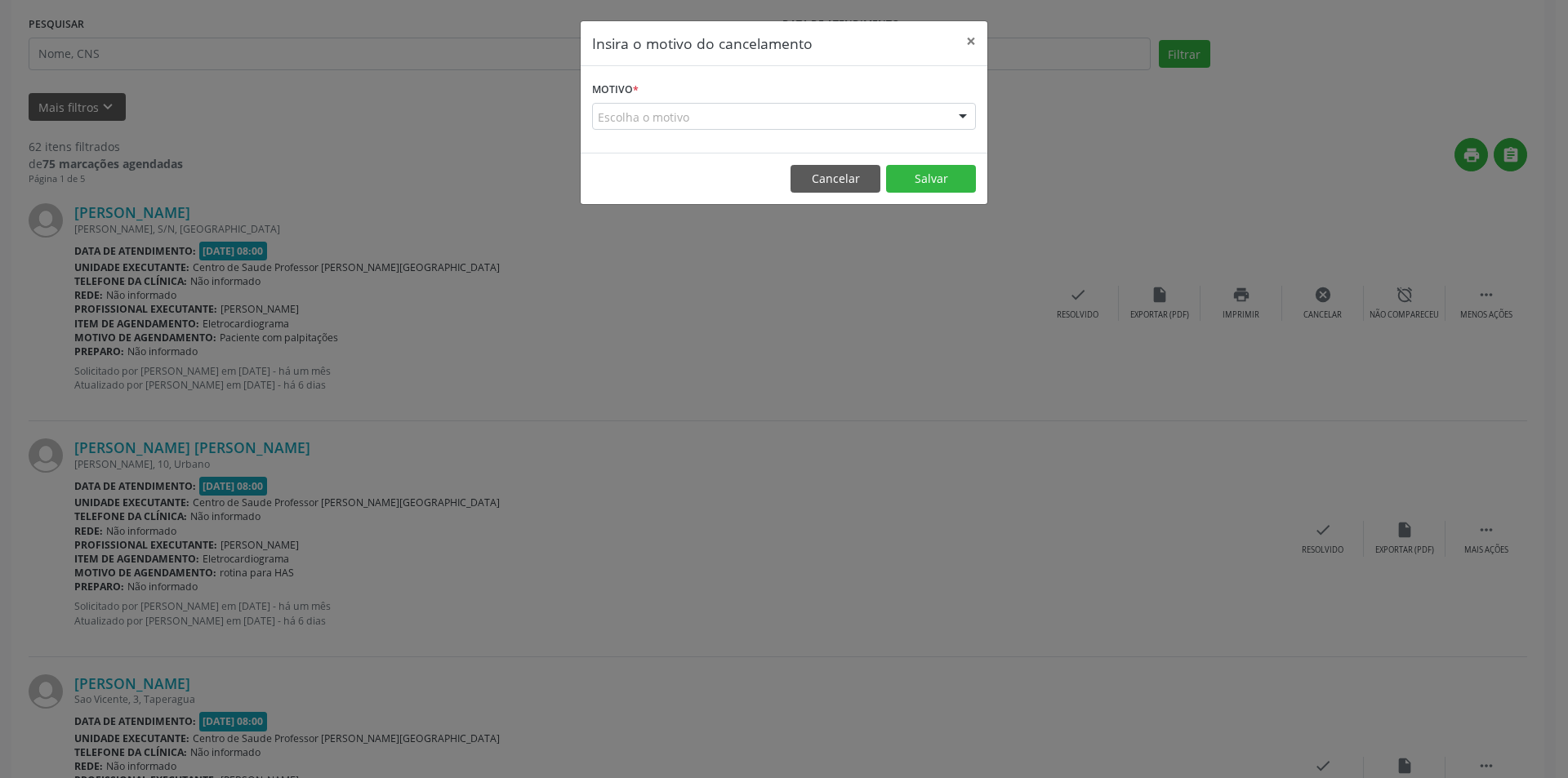
click at [965, 114] on div at bounding box center [962, 118] width 25 height 27
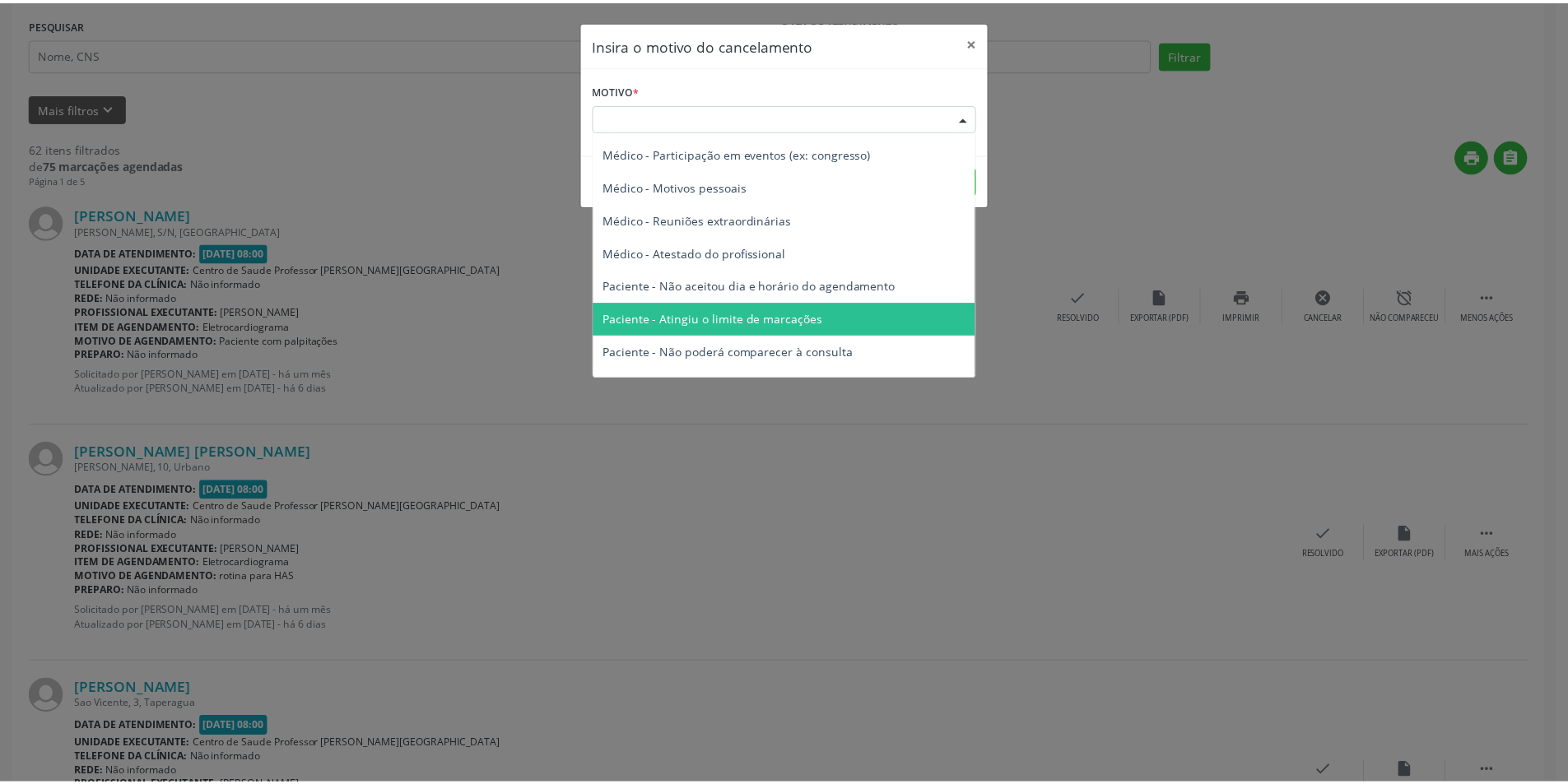
scroll to position [0, 0]
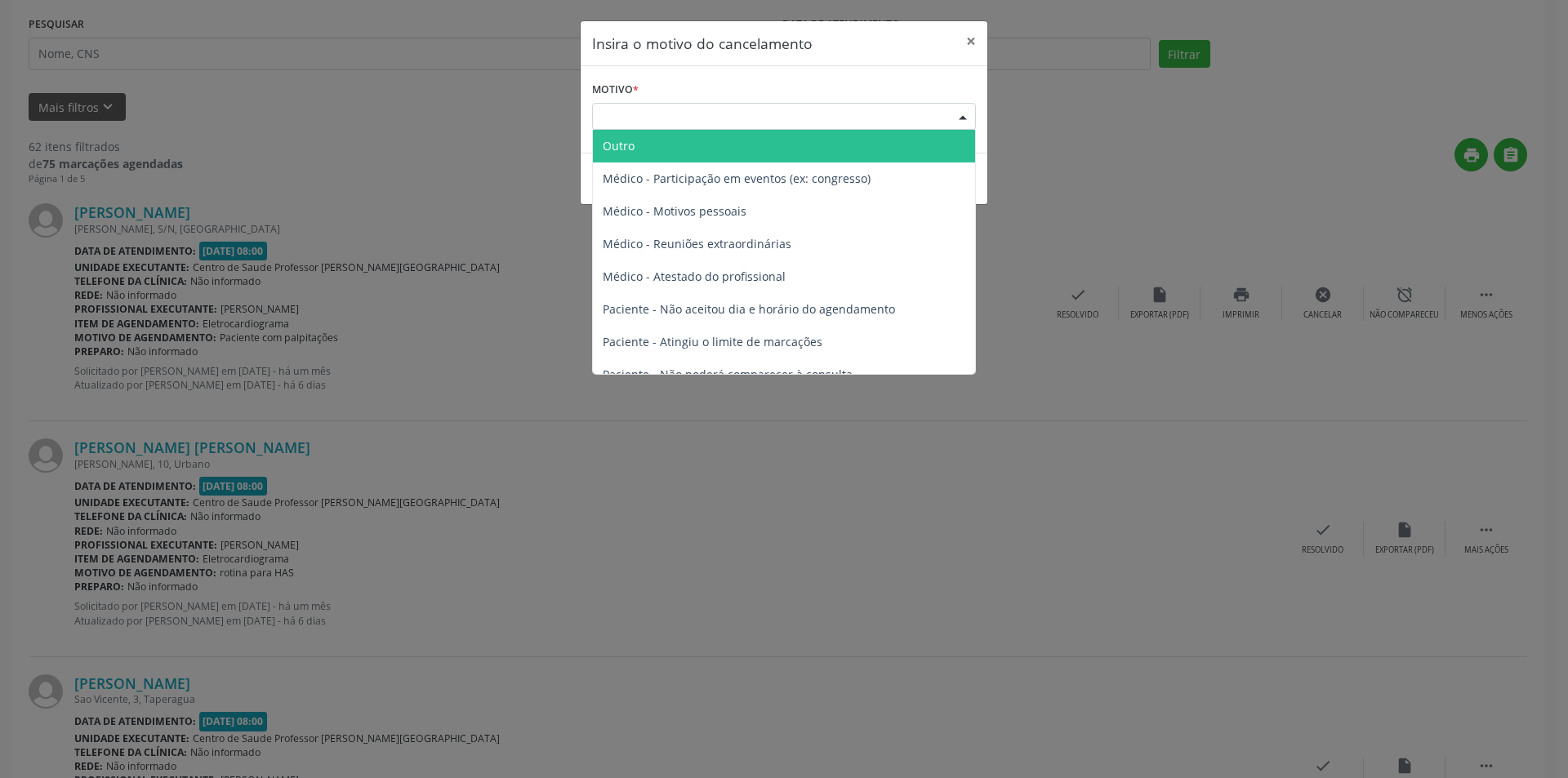
click at [706, 144] on span "Outro" at bounding box center [784, 146] width 383 height 33
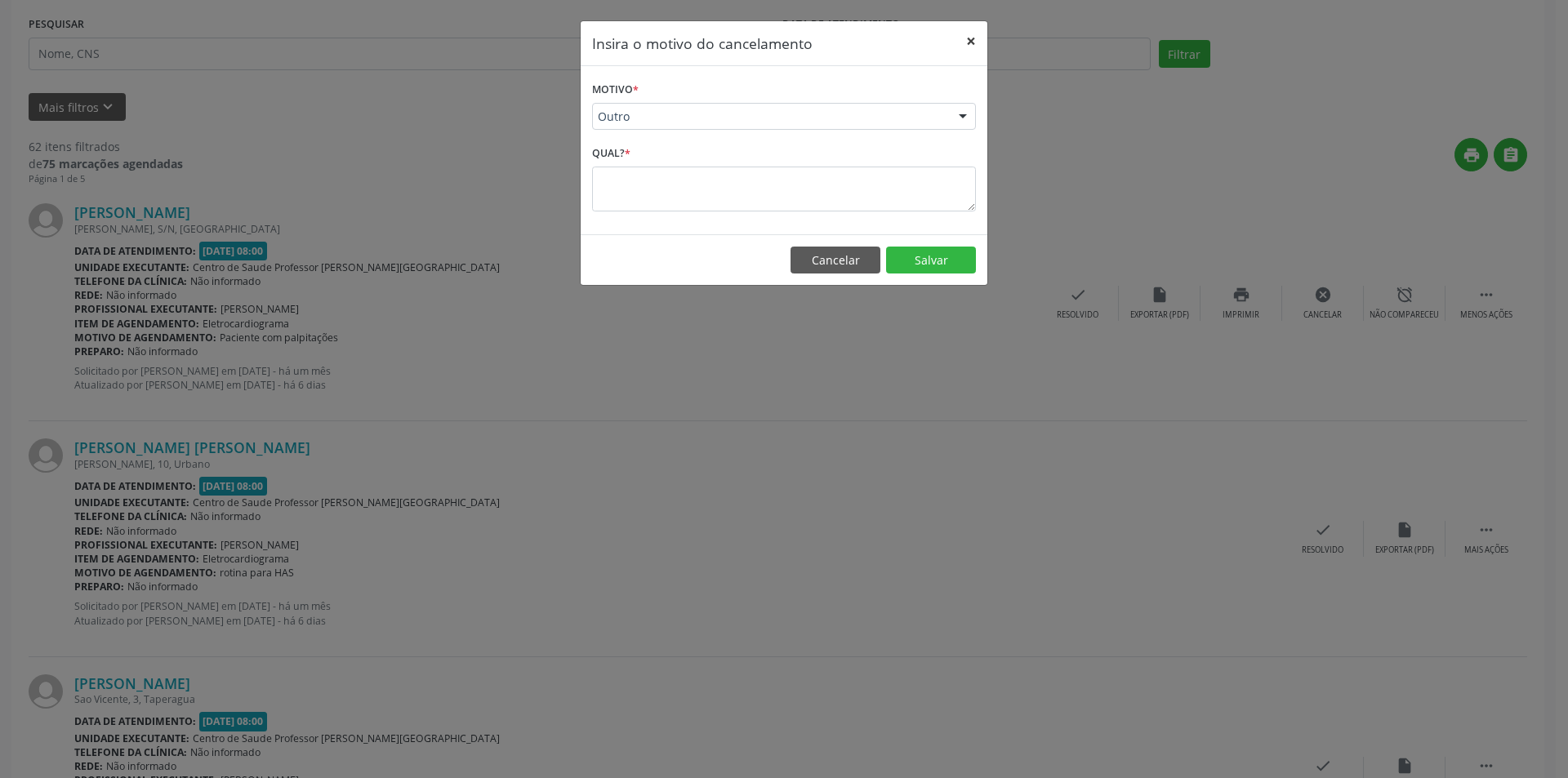
click at [978, 32] on button "×" at bounding box center [971, 41] width 33 height 40
